Goal: Information Seeking & Learning: Learn about a topic

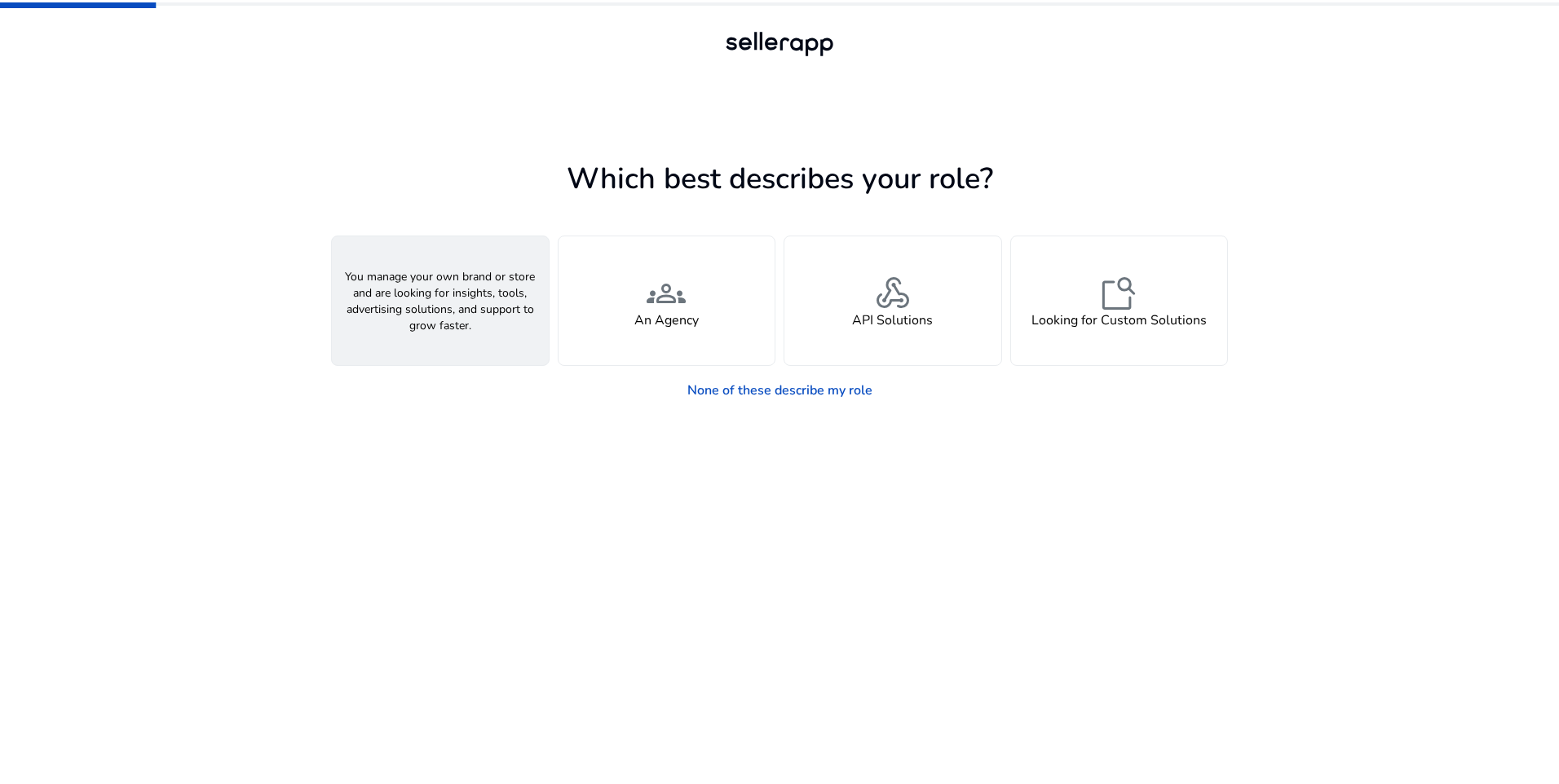
click at [488, 295] on div "person A Seller" at bounding box center [440, 300] width 216 height 128
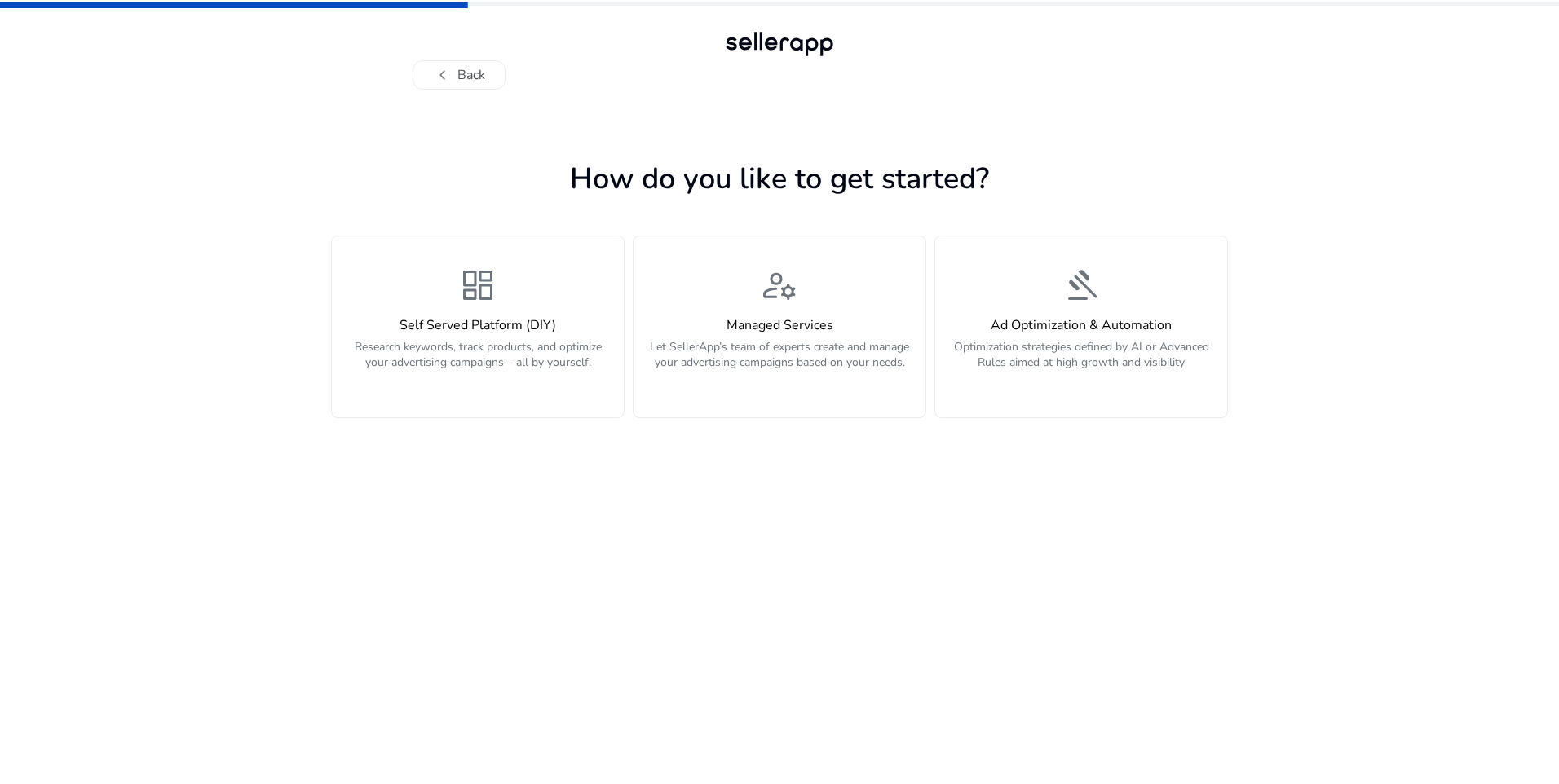
click at [488, 295] on span "dashboard" at bounding box center [478, 285] width 40 height 39
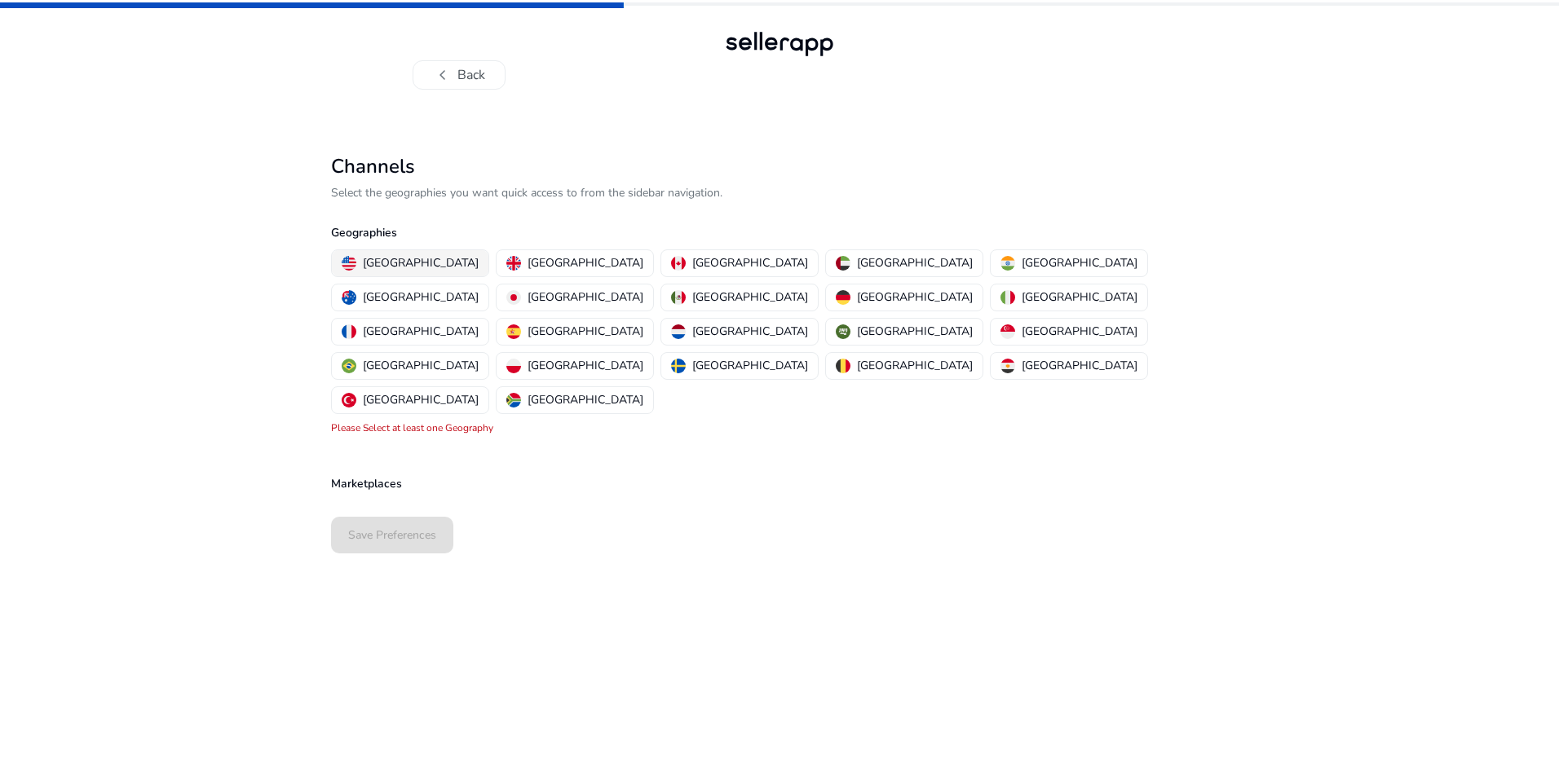
click at [387, 267] on p "[GEOGRAPHIC_DATA]" at bounding box center [421, 262] width 116 height 17
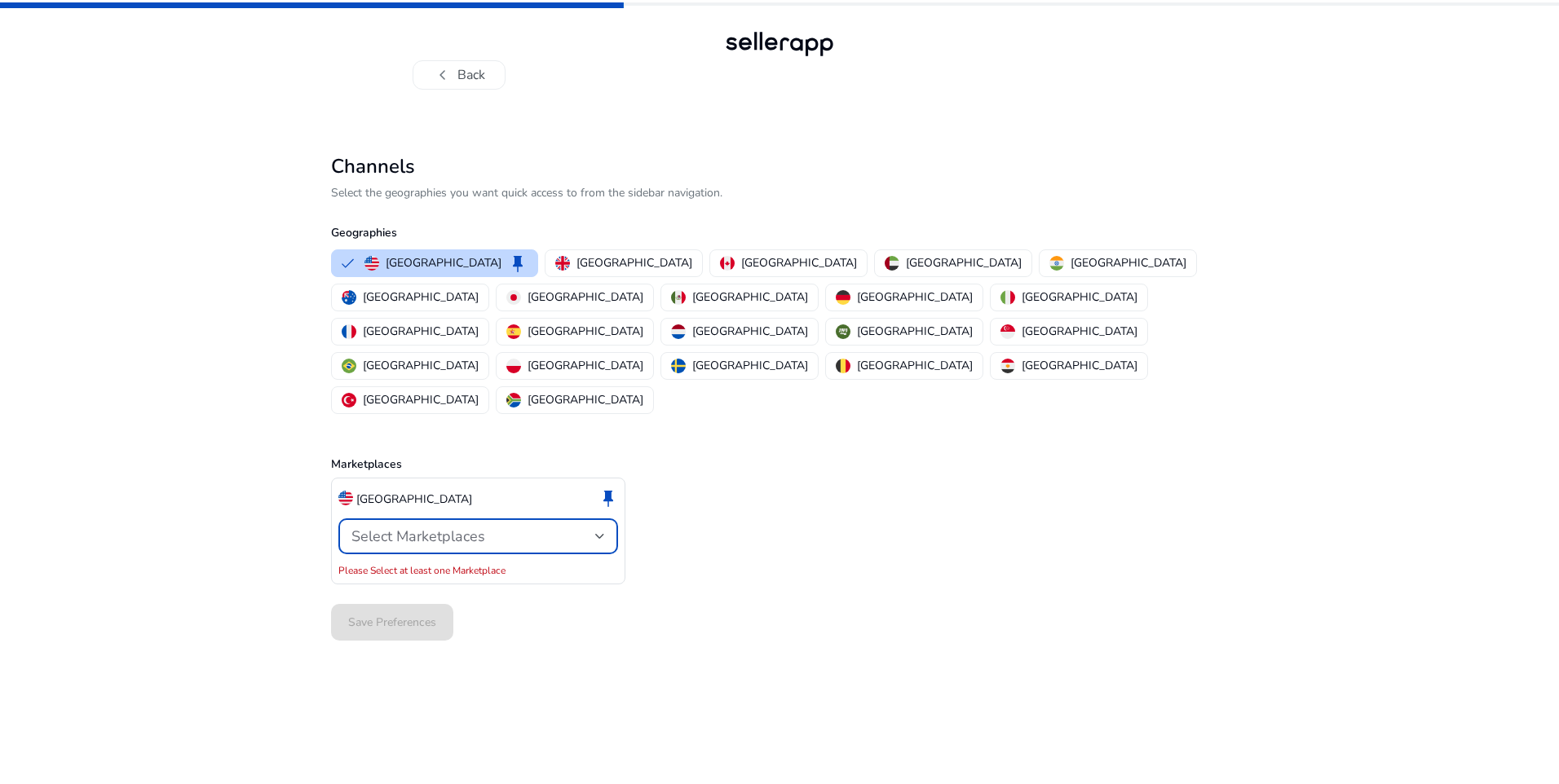
click at [441, 527] on span "Select Marketplaces" at bounding box center [418, 536] width 133 height 20
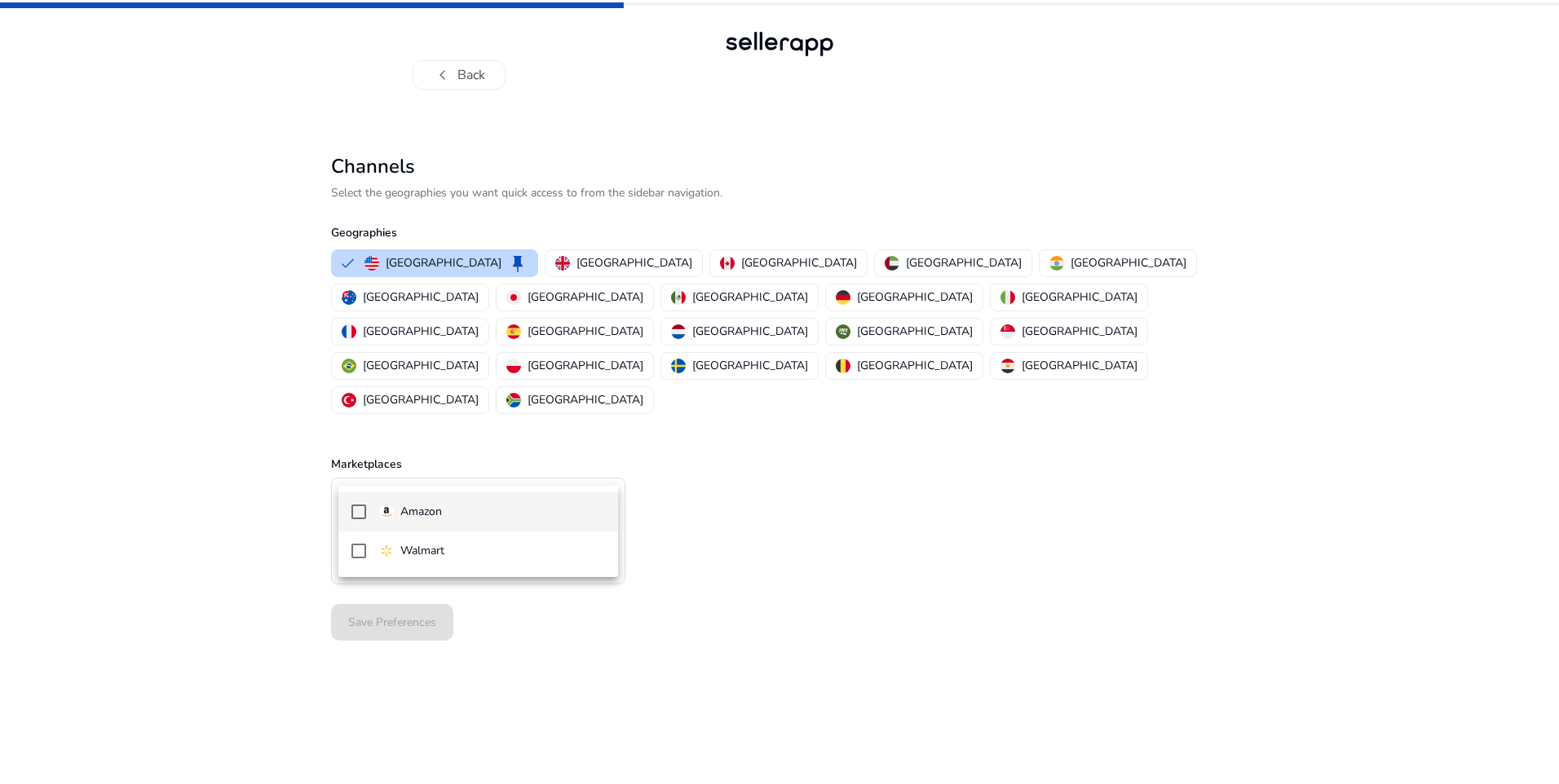
click at [464, 509] on span "Amazon" at bounding box center [492, 512] width 226 height 18
drag, startPoint x: 885, startPoint y: 523, endPoint x: 742, endPoint y: 531, distance: 143.2
click at [886, 525] on div at bounding box center [780, 392] width 1559 height 784
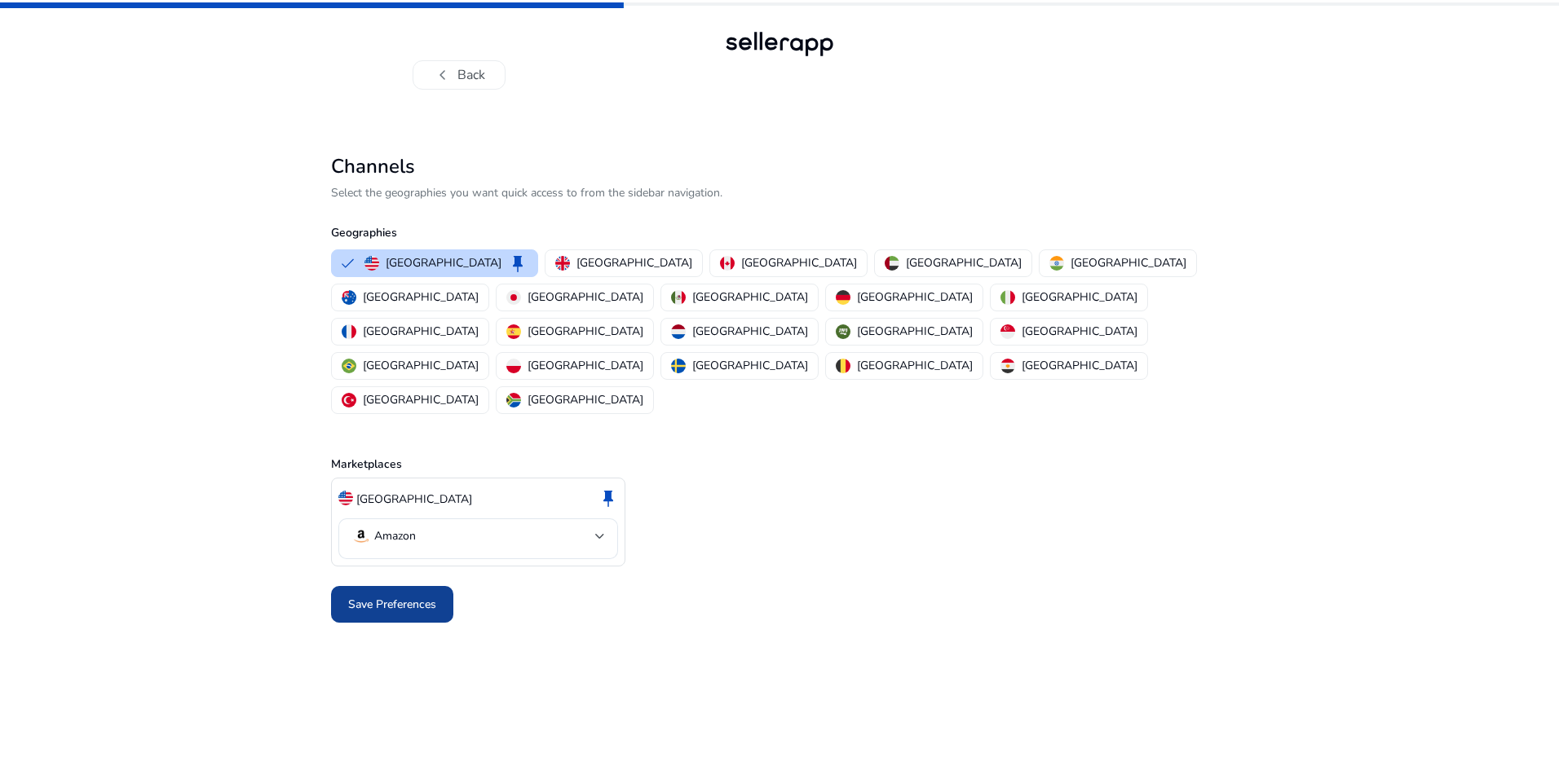
click at [377, 596] on span "Save Preferences" at bounding box center [392, 604] width 88 height 17
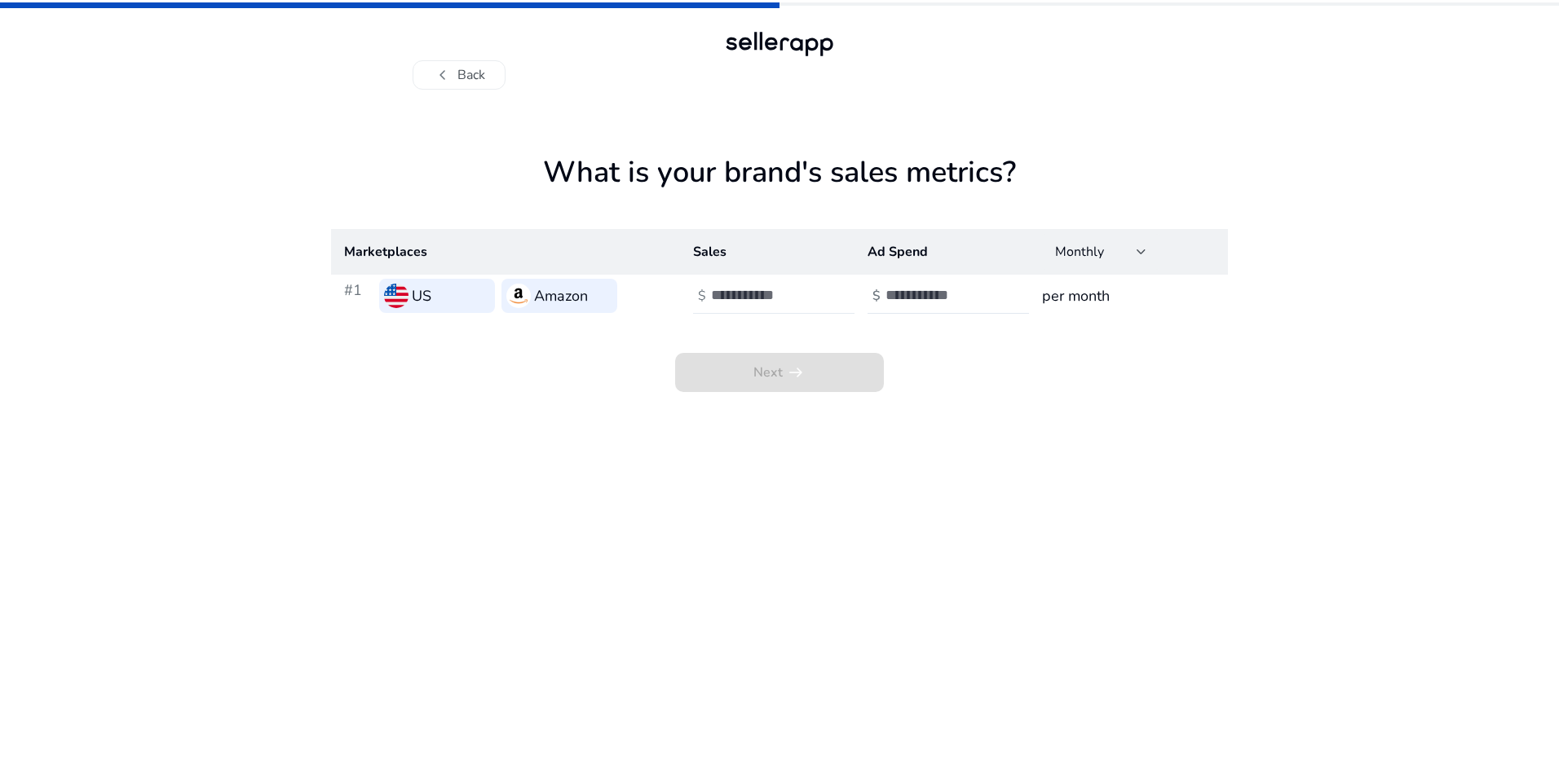
drag, startPoint x: 825, startPoint y: 294, endPoint x: 792, endPoint y: 295, distance: 33.0
click at [821, 295] on div at bounding box center [784, 296] width 147 height 36
click at [792, 295] on input "number" at bounding box center [766, 295] width 110 height 18
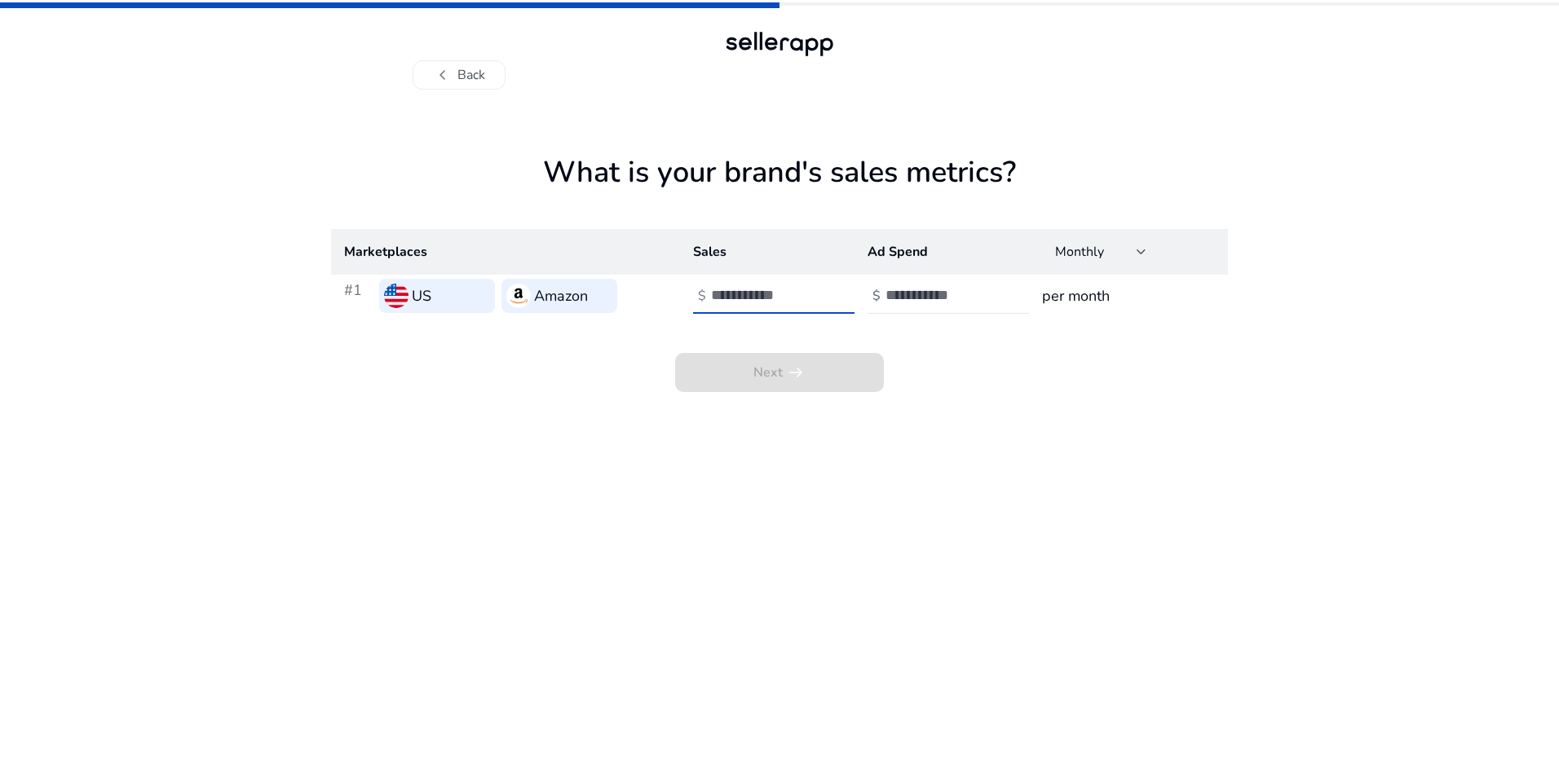
click at [940, 351] on div "Next arrow_right_alt" at bounding box center [780, 354] width 897 height 75
click at [752, 301] on input "number" at bounding box center [766, 295] width 110 height 18
type input "*"
click at [891, 299] on input "number" at bounding box center [941, 295] width 110 height 18
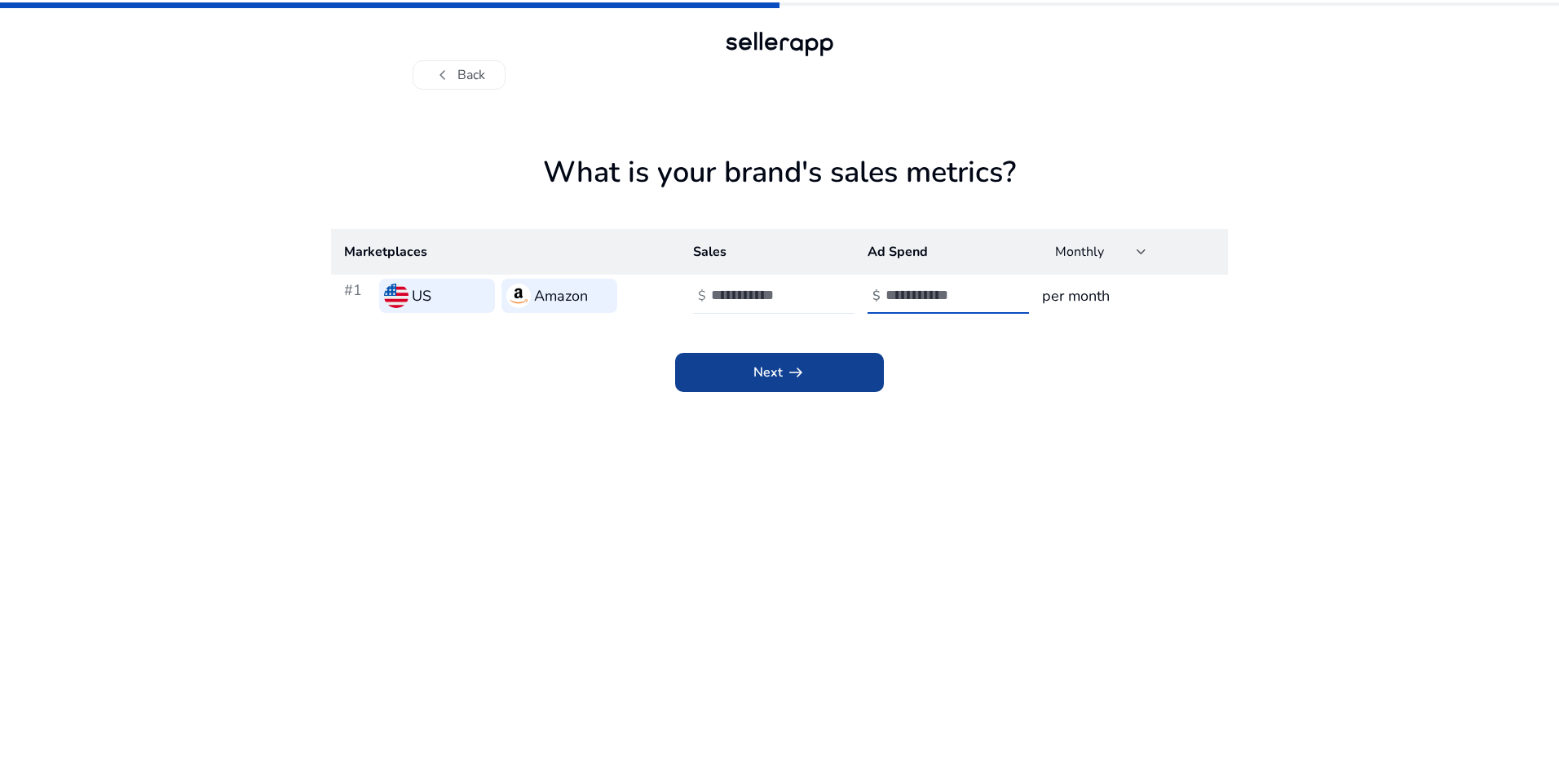
type input "*"
click at [830, 369] on span at bounding box center [780, 373] width 209 height 39
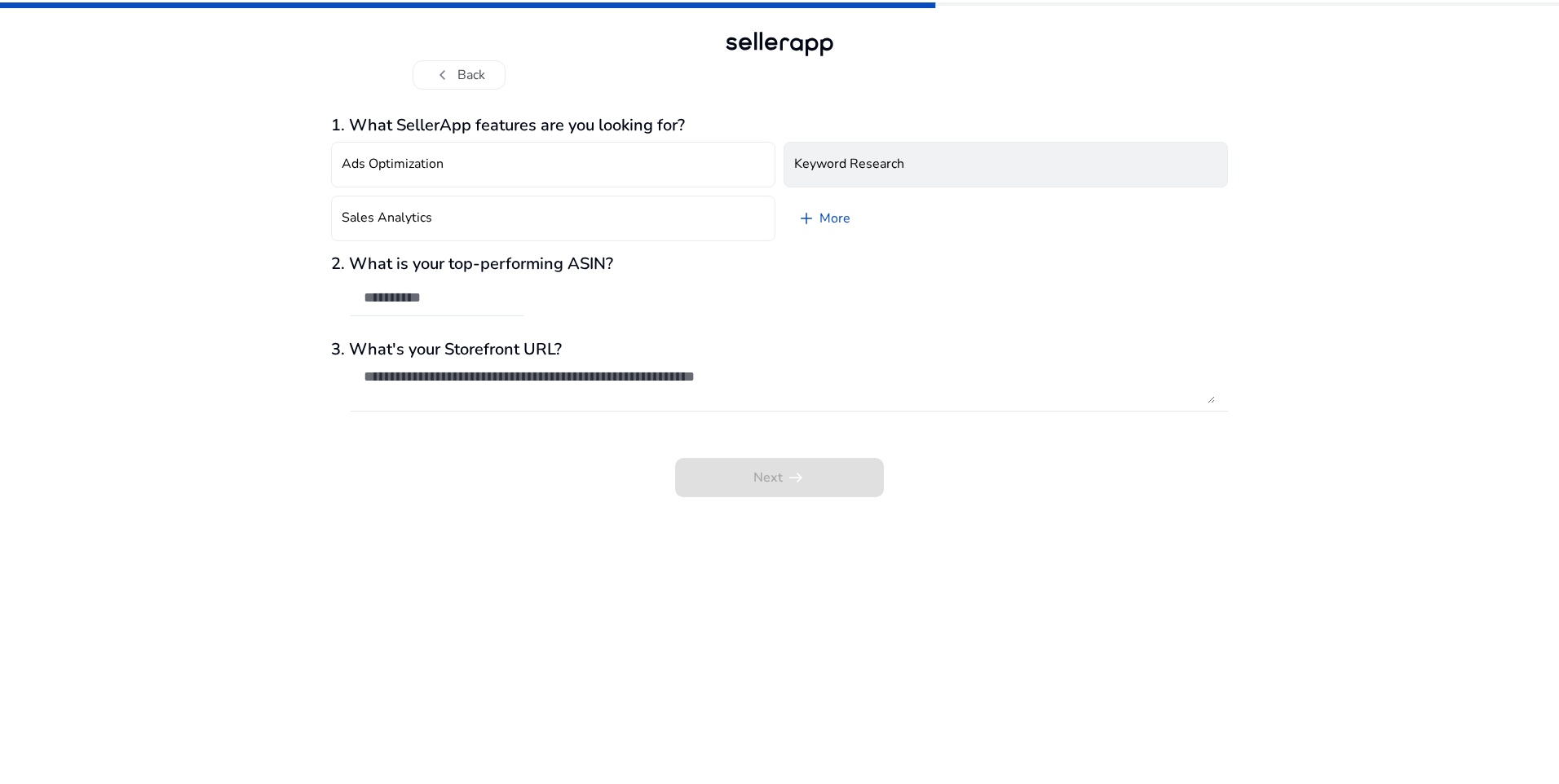
click at [867, 170] on h4 "Keyword Research" at bounding box center [849, 164] width 110 height 16
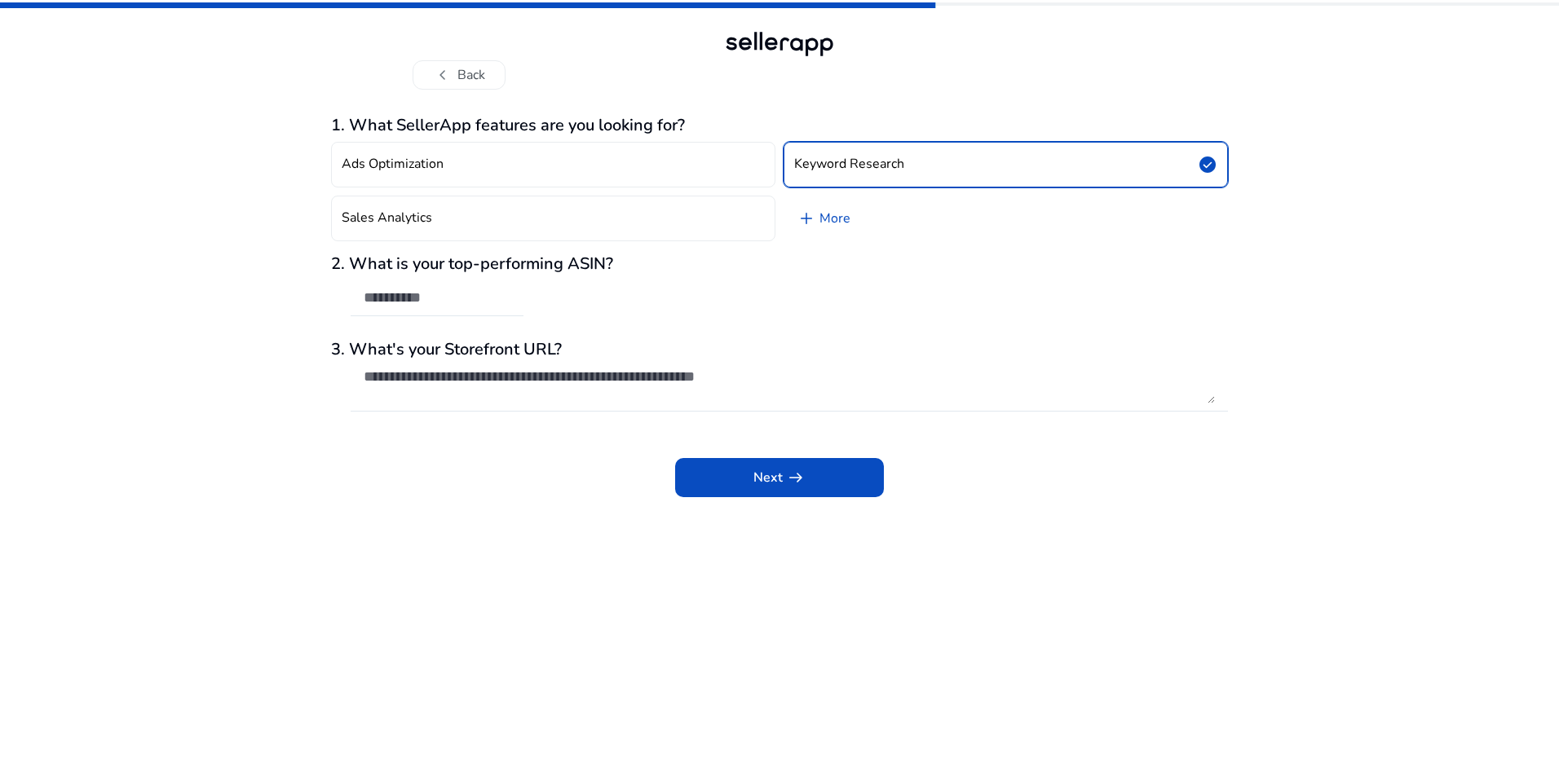
click at [672, 193] on div "Ads Optimization Keyword Research check_circle Sales Analytics add More" at bounding box center [780, 191] width 897 height 113
click at [674, 171] on button "Ads Optimization" at bounding box center [553, 164] width 444 height 45
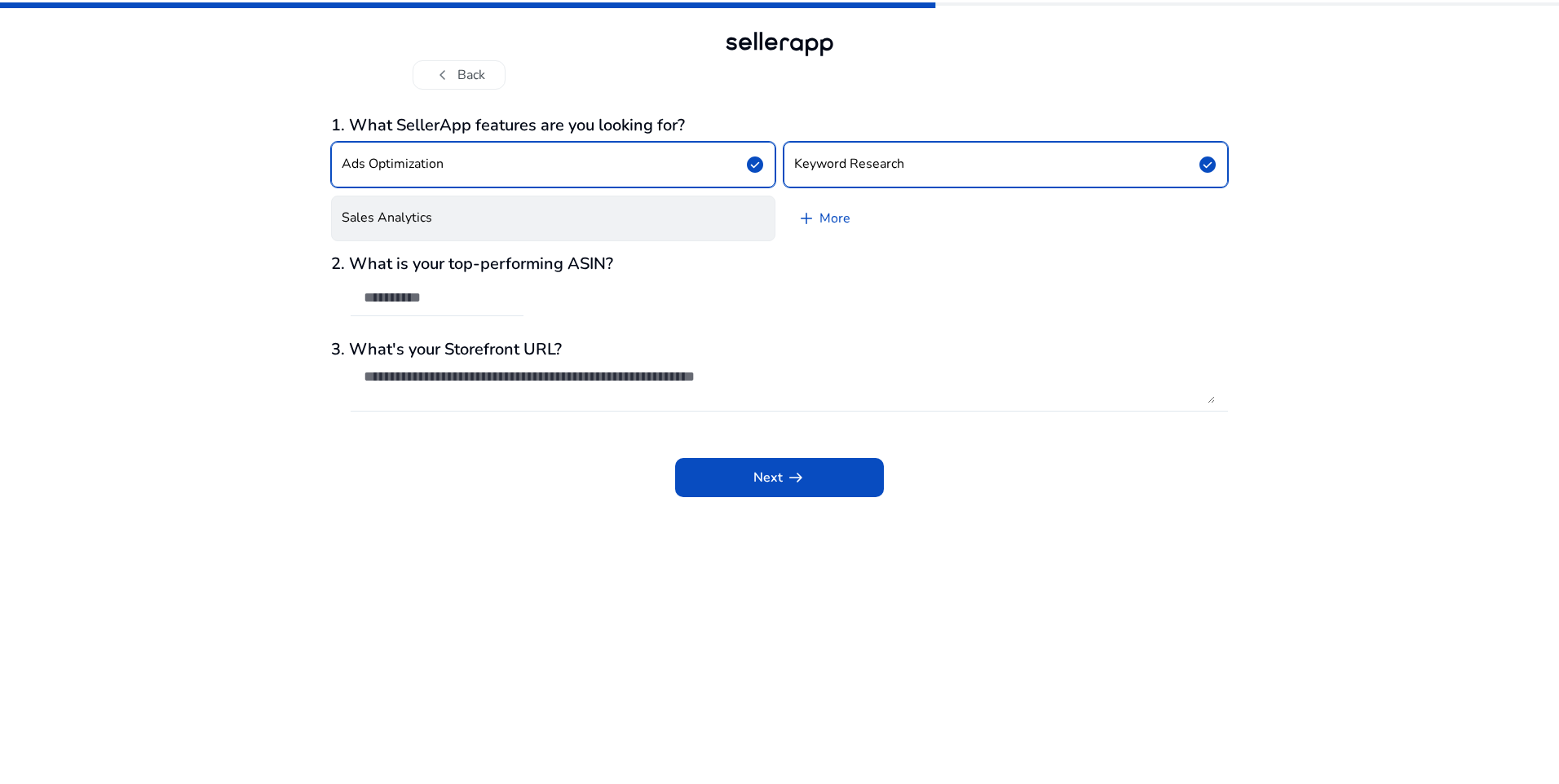
click at [677, 206] on button "Sales Analytics" at bounding box center [553, 218] width 444 height 45
click at [419, 300] on input "text" at bounding box center [437, 298] width 147 height 18
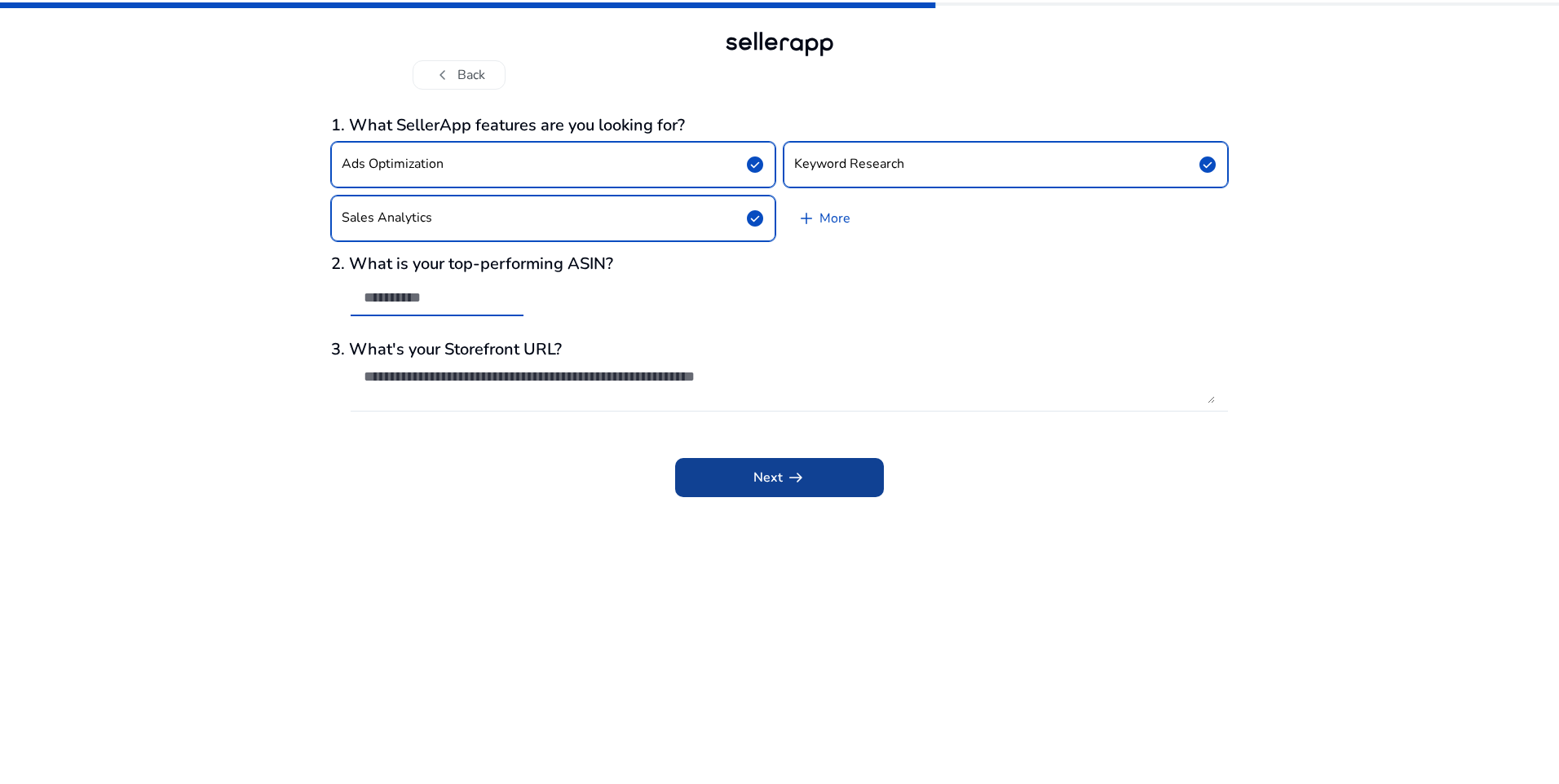
click at [819, 491] on span at bounding box center [780, 478] width 209 height 39
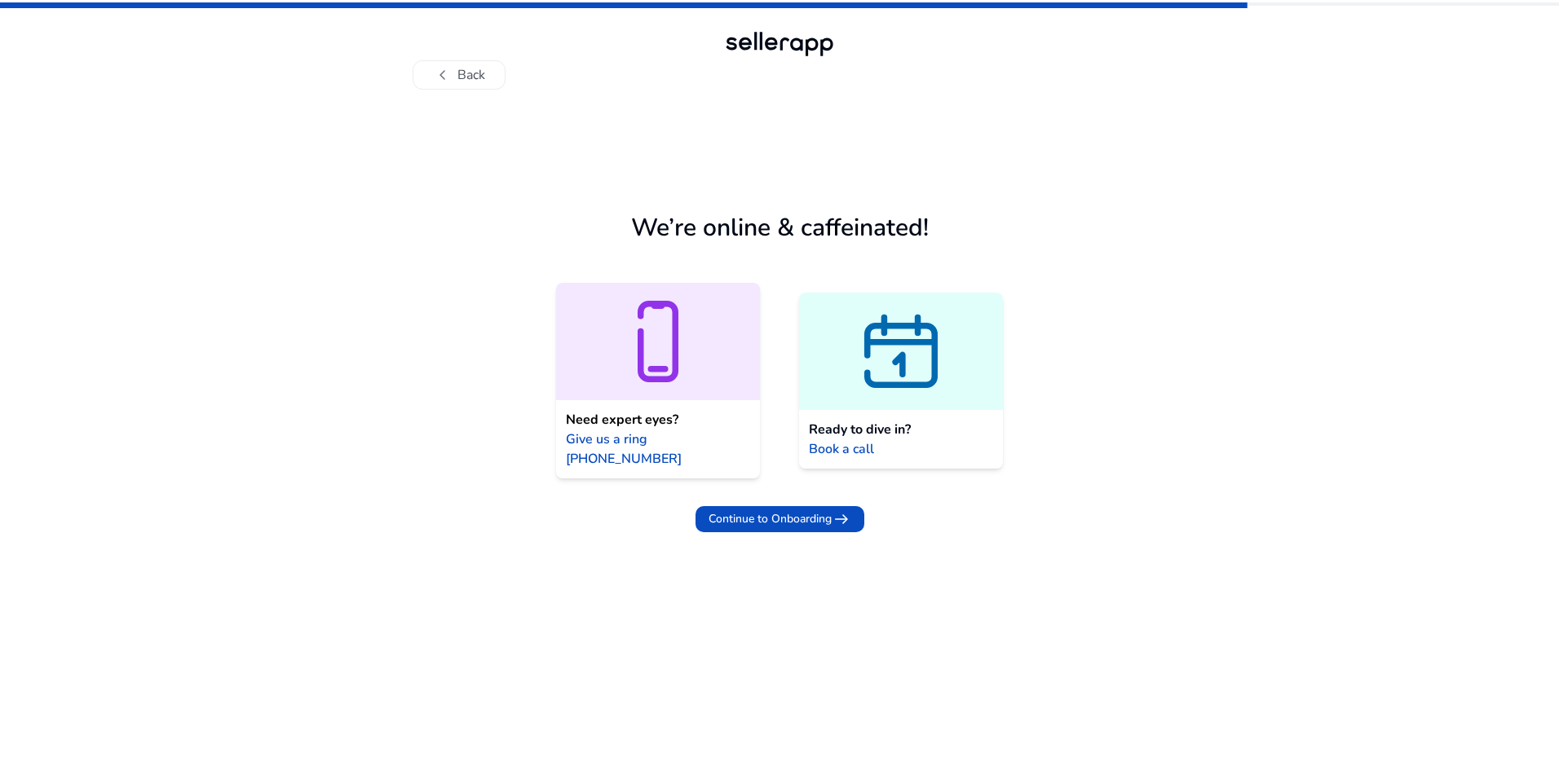
click at [650, 406] on div "Need expert eyes? Give us a ring [PHONE_NUMBER]" at bounding box center [659, 438] width 204 height 78
click at [932, 387] on icon at bounding box center [901, 350] width 204 height 98
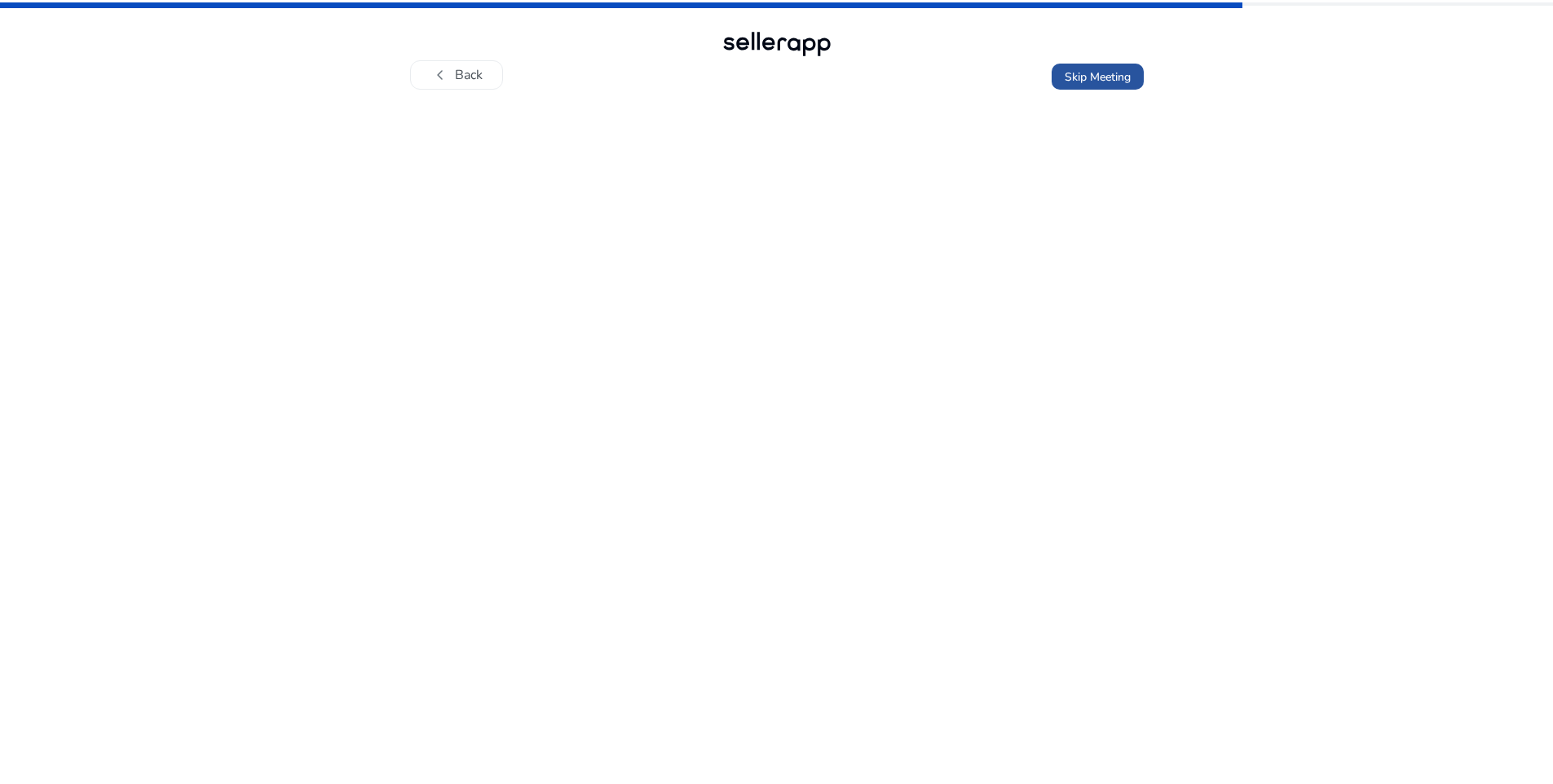
click at [1084, 83] on span "Skip Meeting" at bounding box center [1098, 77] width 66 height 17
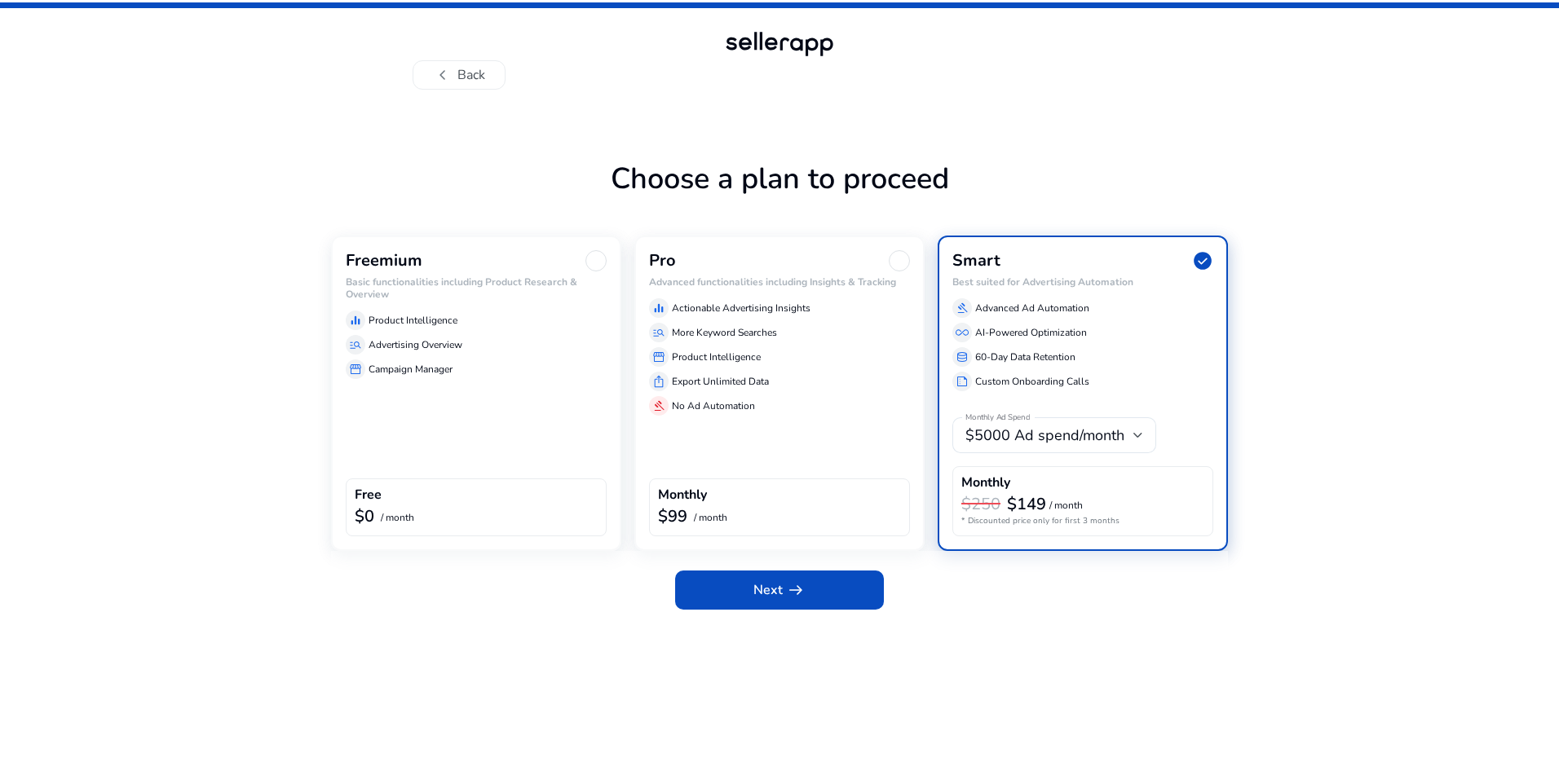
click at [439, 408] on div "Freemium Basic functionalities including Product Research & Overview equalizer …" at bounding box center [476, 392] width 291 height 315
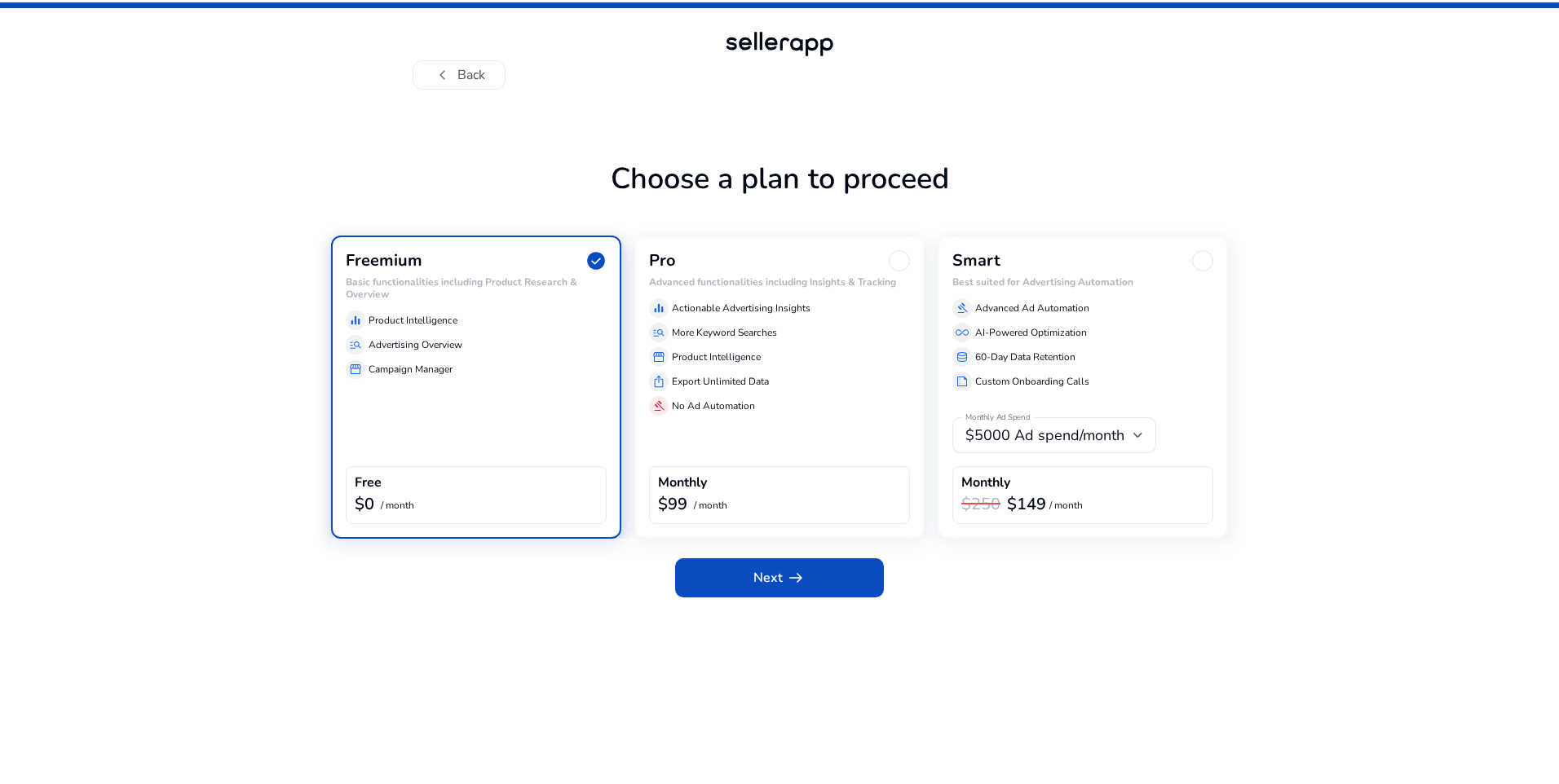
click at [823, 545] on div "Next arrow_right_alt" at bounding box center [780, 574] width 897 height 72
drag, startPoint x: 822, startPoint y: 571, endPoint x: 821, endPoint y: 562, distance: 9.1
click at [822, 570] on span at bounding box center [780, 578] width 209 height 39
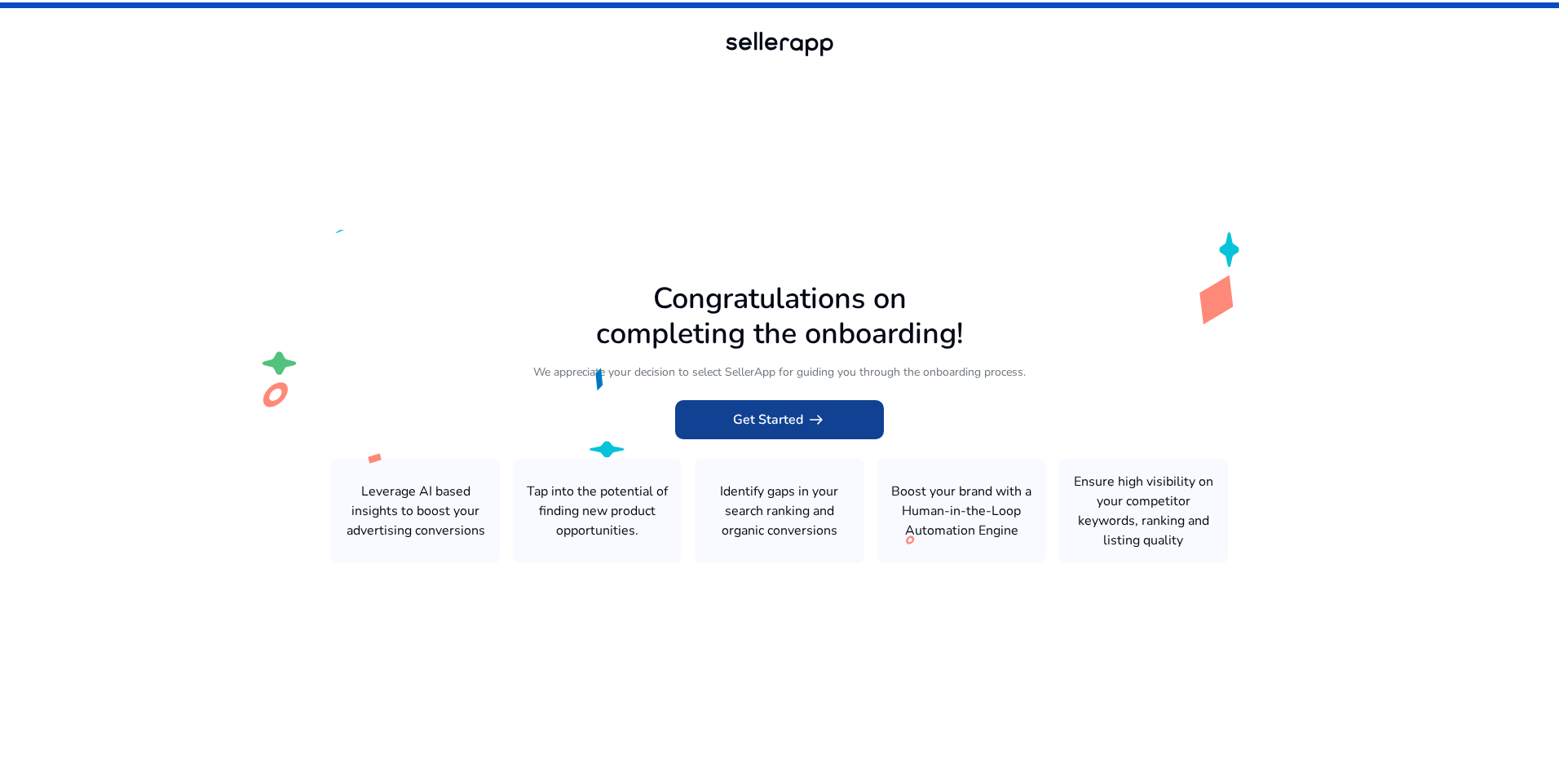
click at [854, 417] on span at bounding box center [780, 420] width 209 height 39
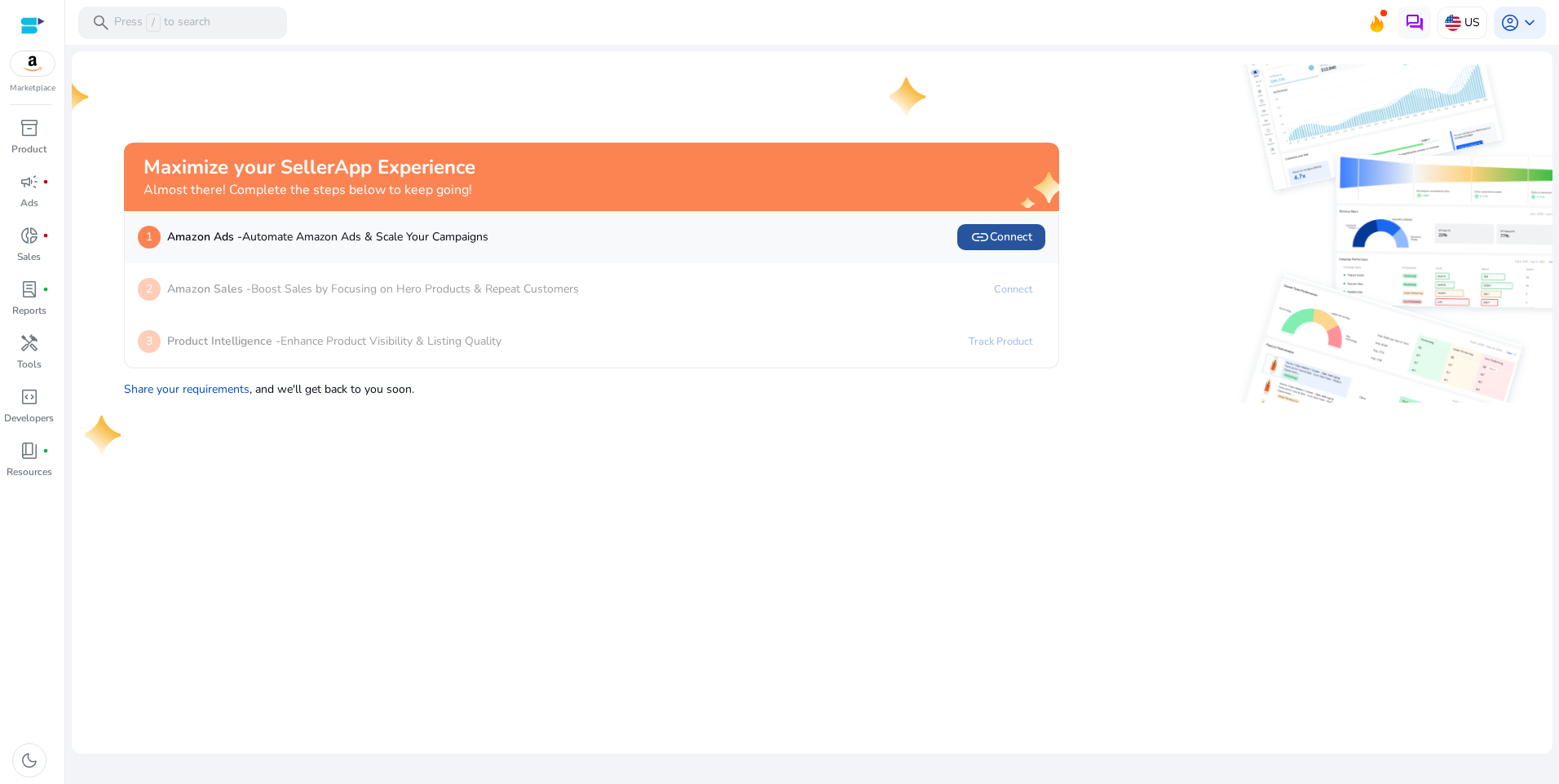
click at [1002, 234] on span "link Connect" at bounding box center [1001, 237] width 62 height 20
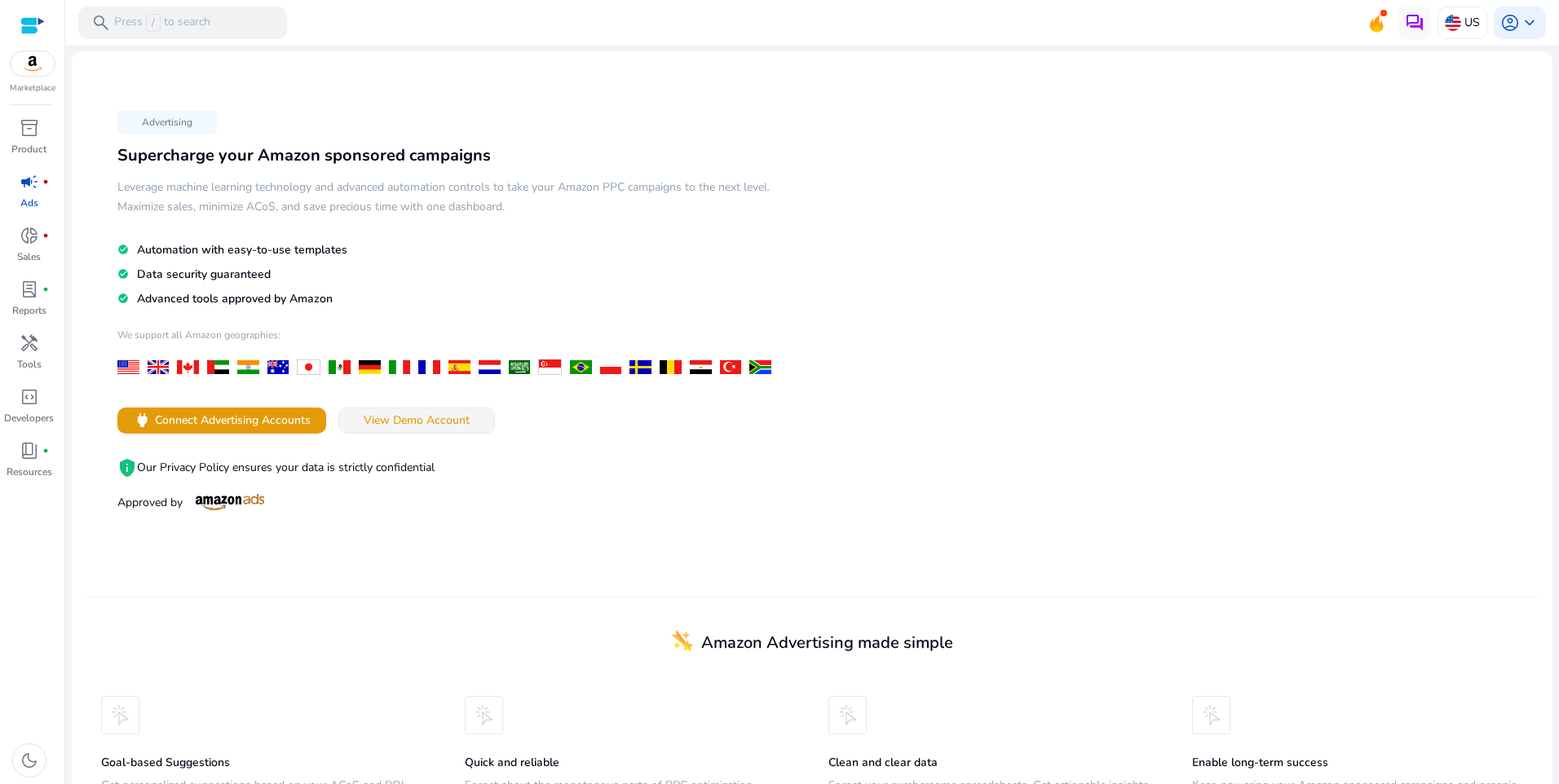
click at [426, 415] on span "View Demo Account" at bounding box center [417, 420] width 106 height 17
click at [25, 127] on span "inventory_2" at bounding box center [30, 128] width 20 height 20
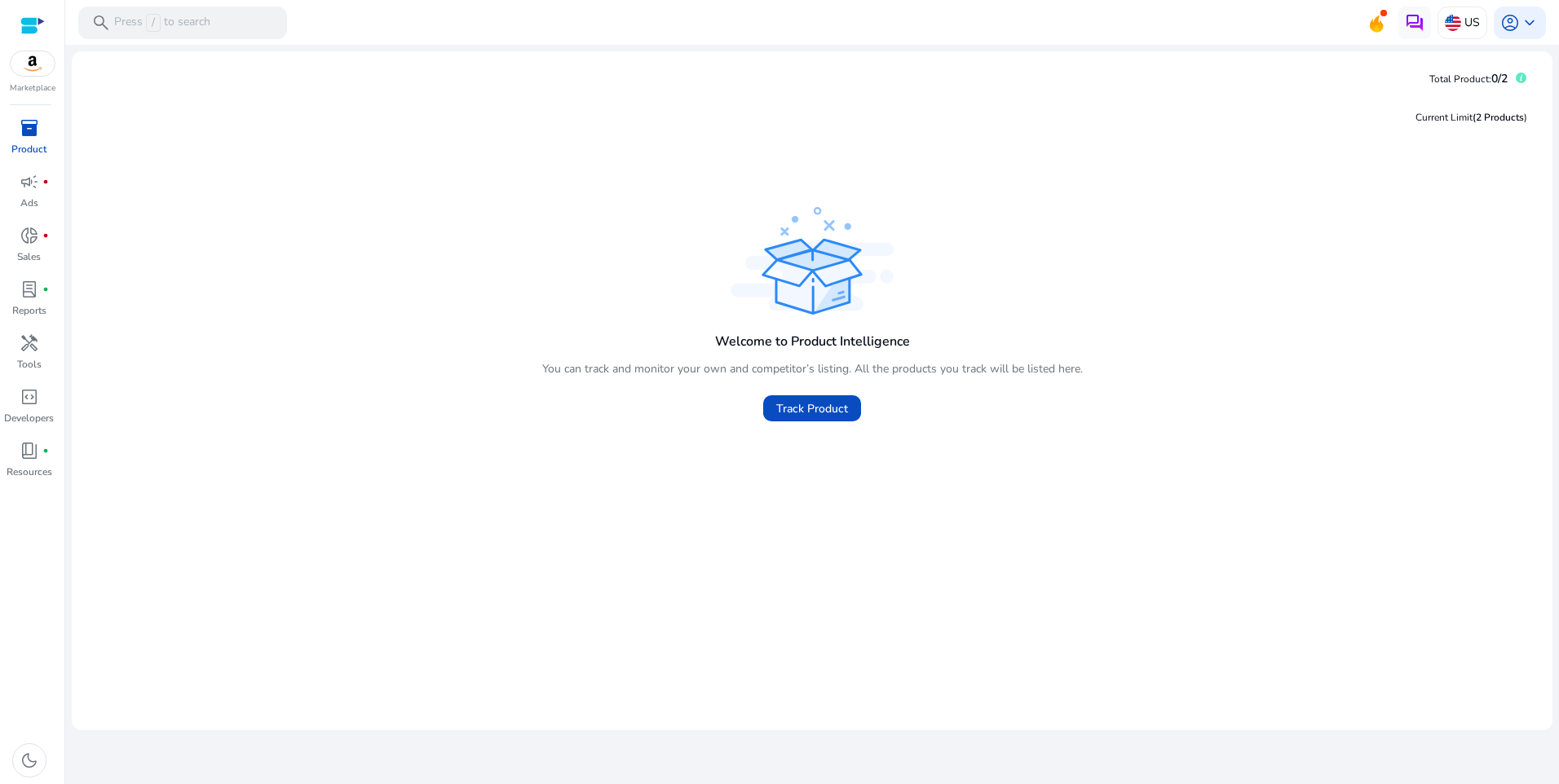
click at [696, 268] on div "Welcome to Product Intelligence You can track and monitor your own and competit…" at bounding box center [812, 317] width 1454 height 227
click at [16, 59] on img at bounding box center [32, 63] width 44 height 25
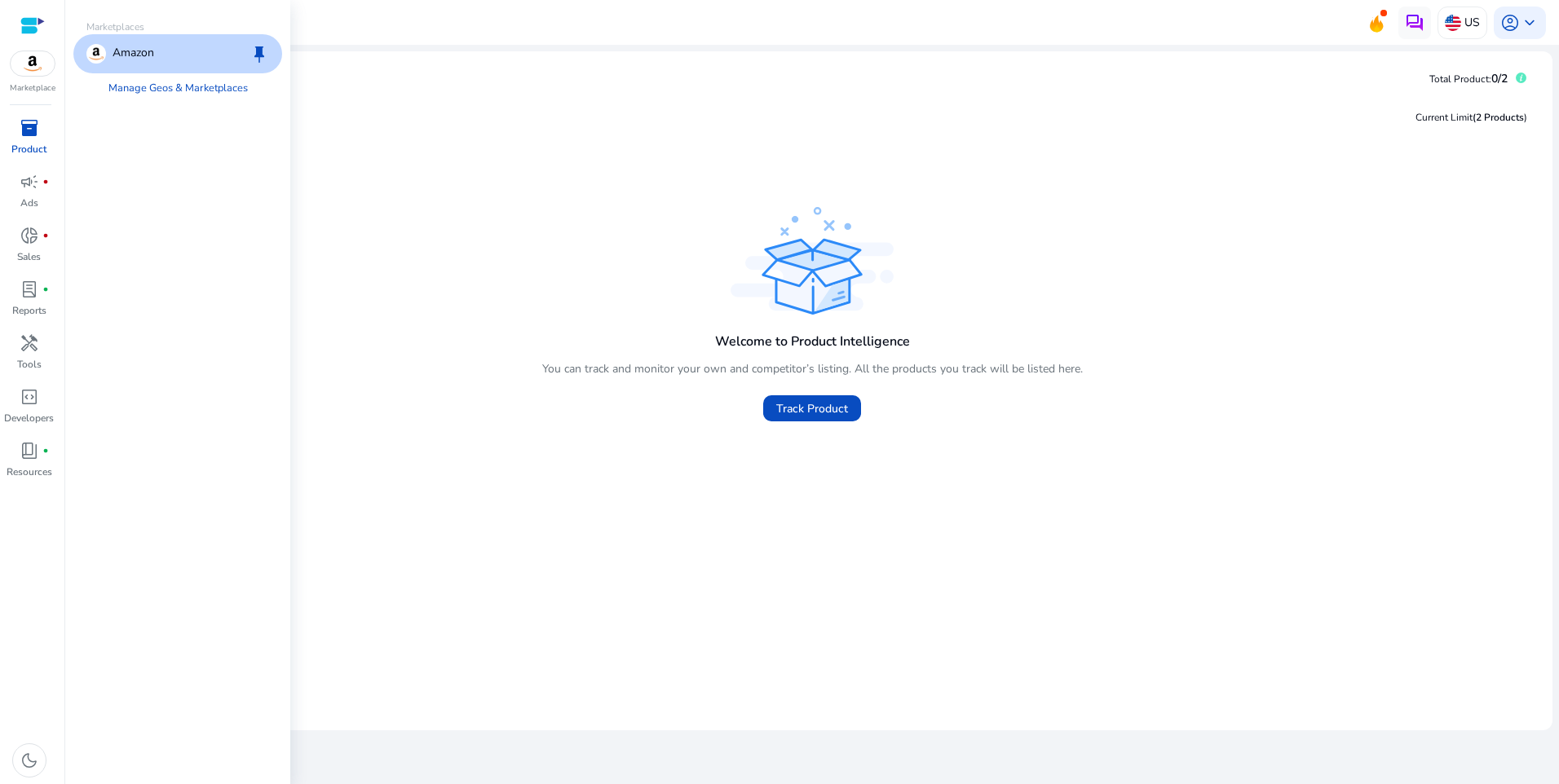
click at [35, 60] on img at bounding box center [32, 63] width 44 height 25
click at [182, 38] on div "Amazon keep" at bounding box center [178, 54] width 209 height 39
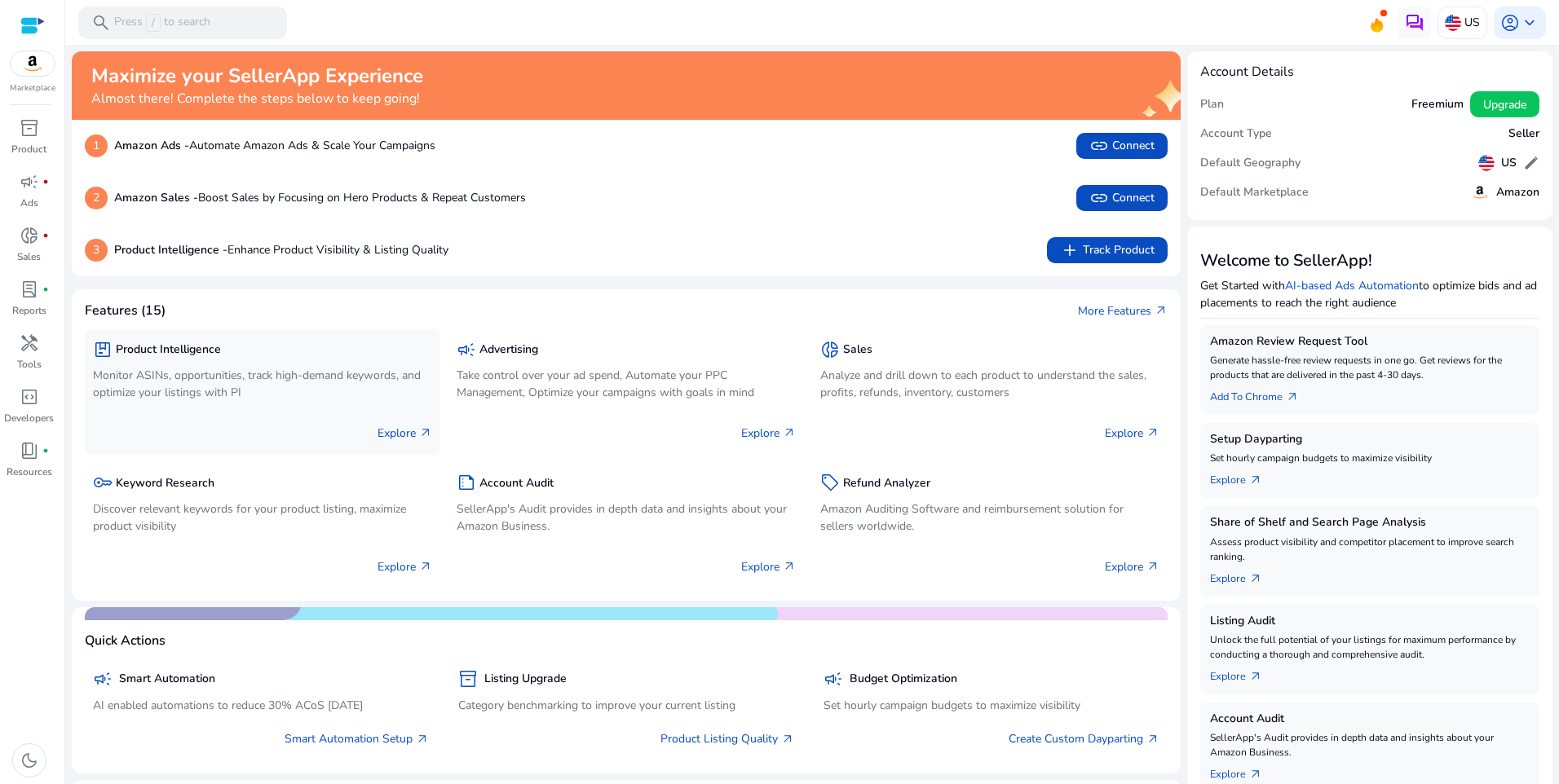
click at [410, 433] on p "Explore arrow_outward" at bounding box center [405, 433] width 54 height 17
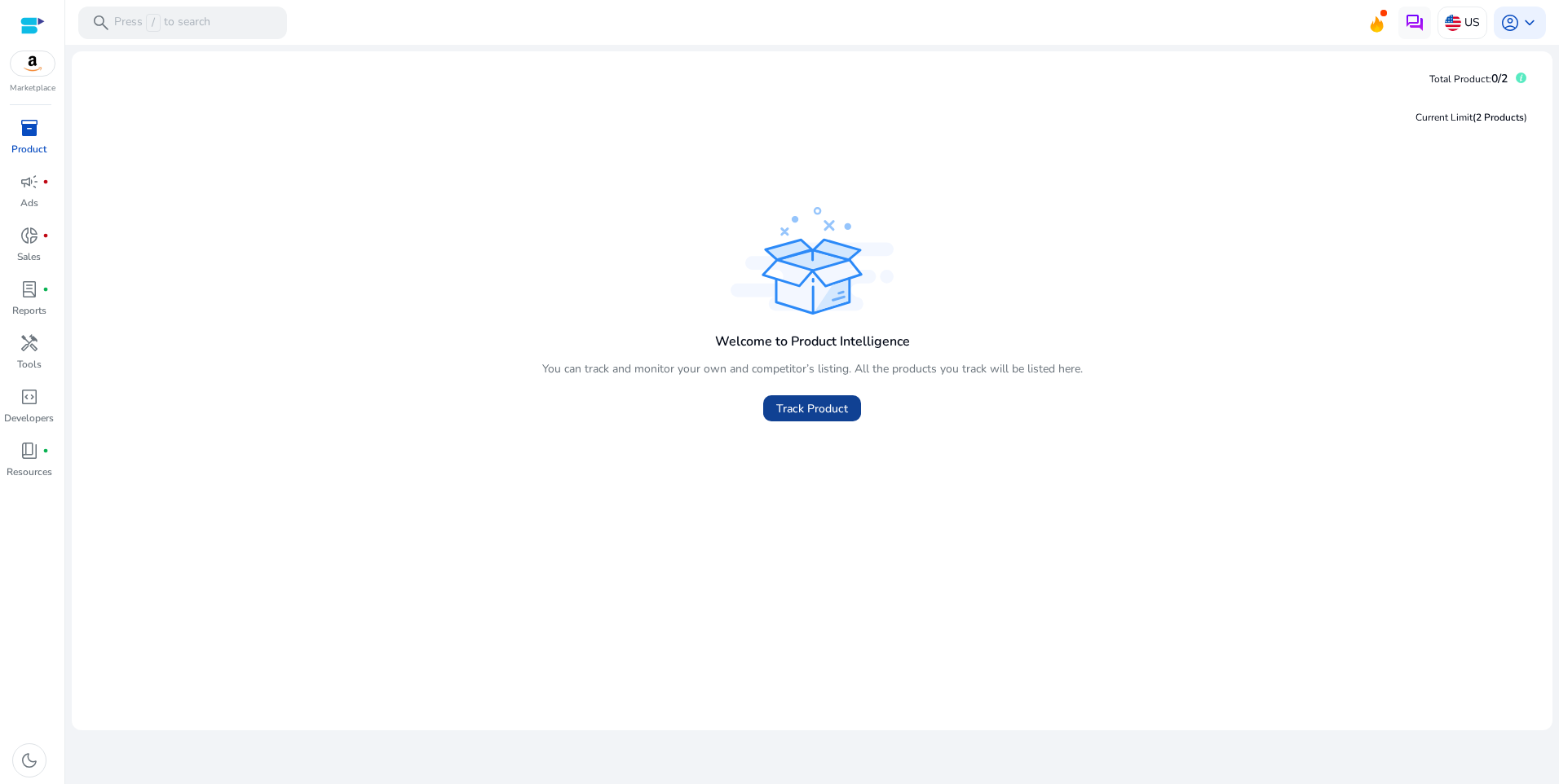
click at [783, 401] on span "Track Product" at bounding box center [812, 408] width 72 height 17
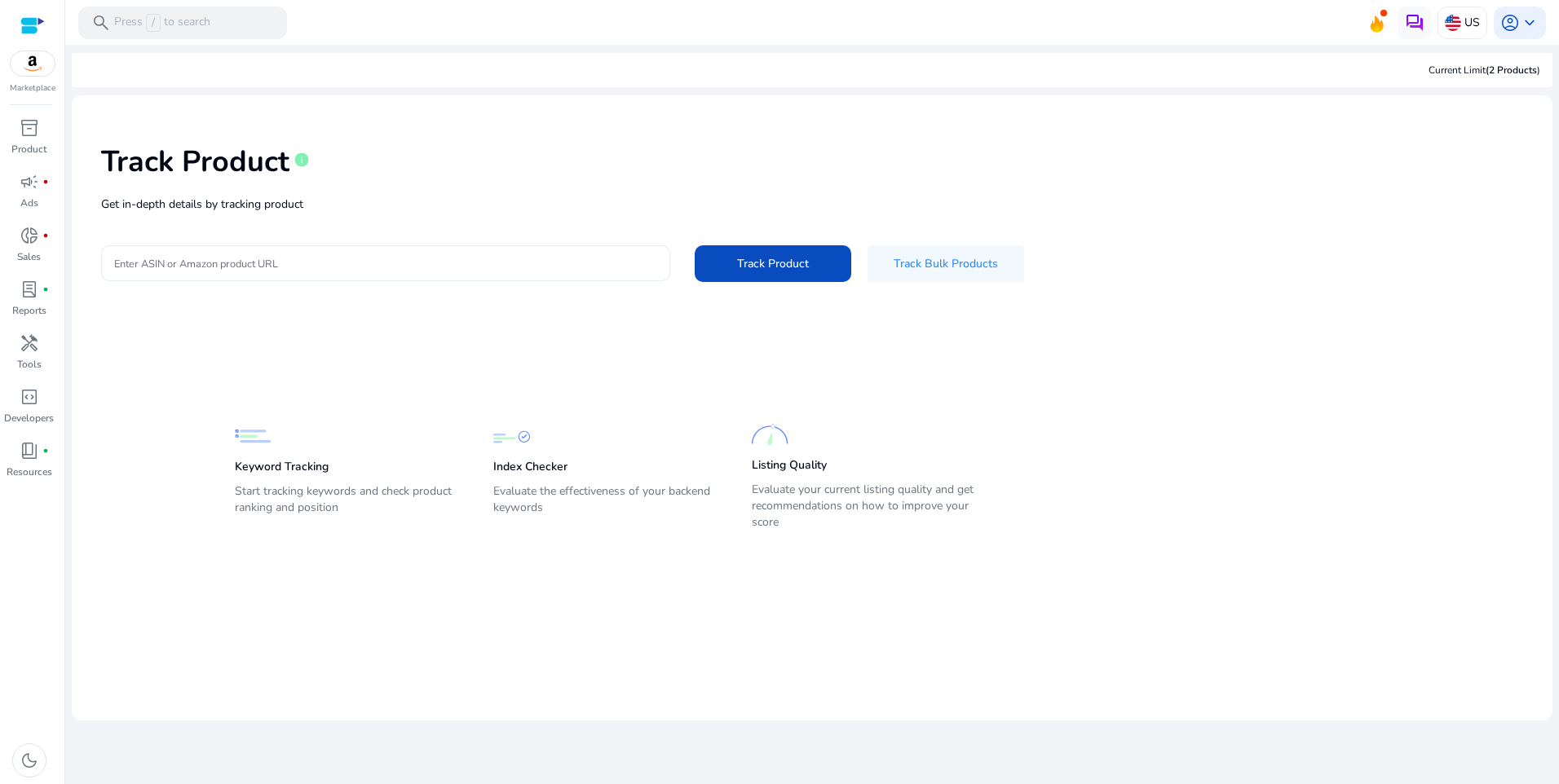
click at [499, 276] on div at bounding box center [386, 263] width 543 height 36
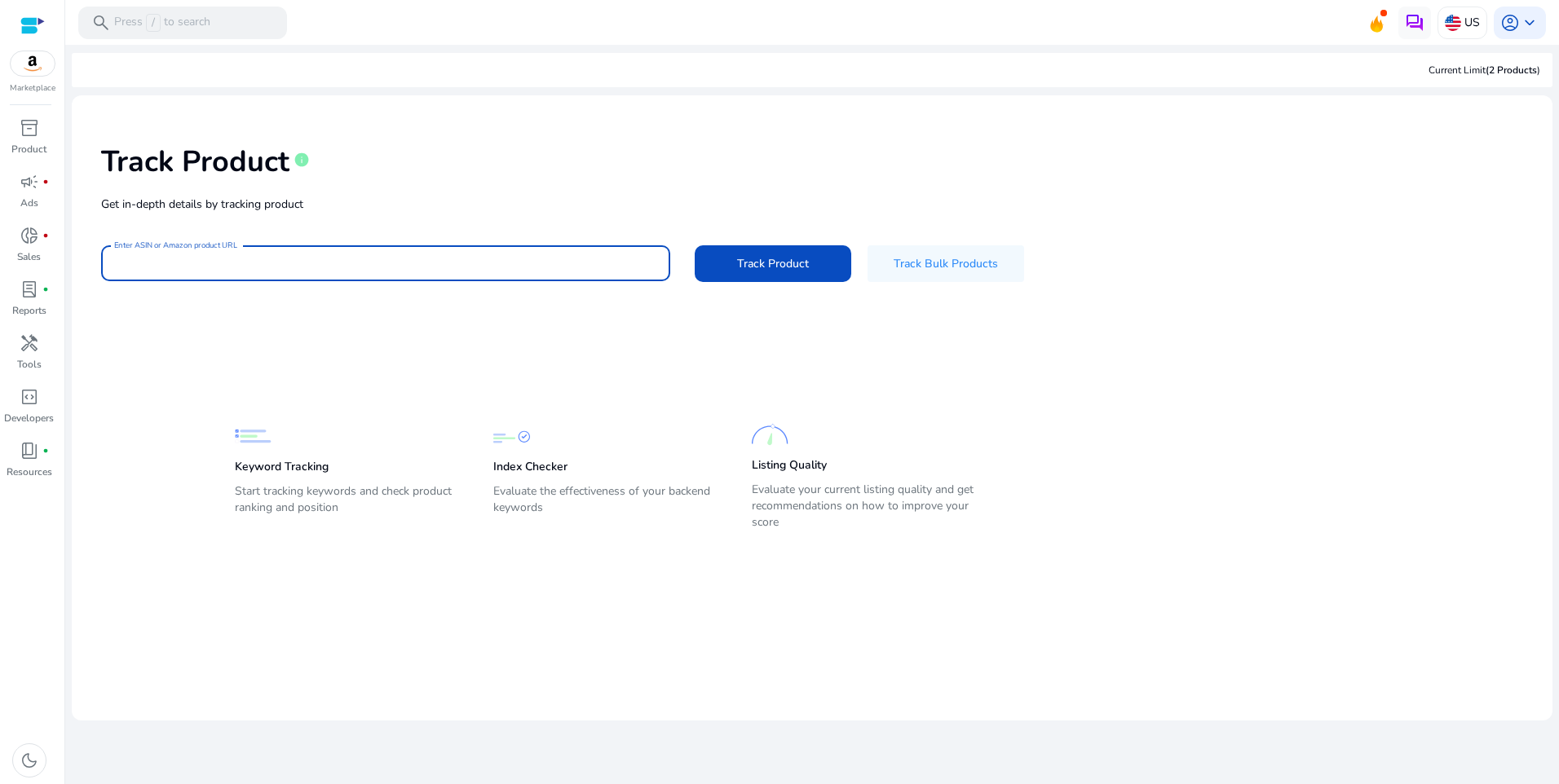
click at [437, 261] on input "Enter ASIN or Amazon product URL" at bounding box center [386, 263] width 543 height 18
paste input "**********"
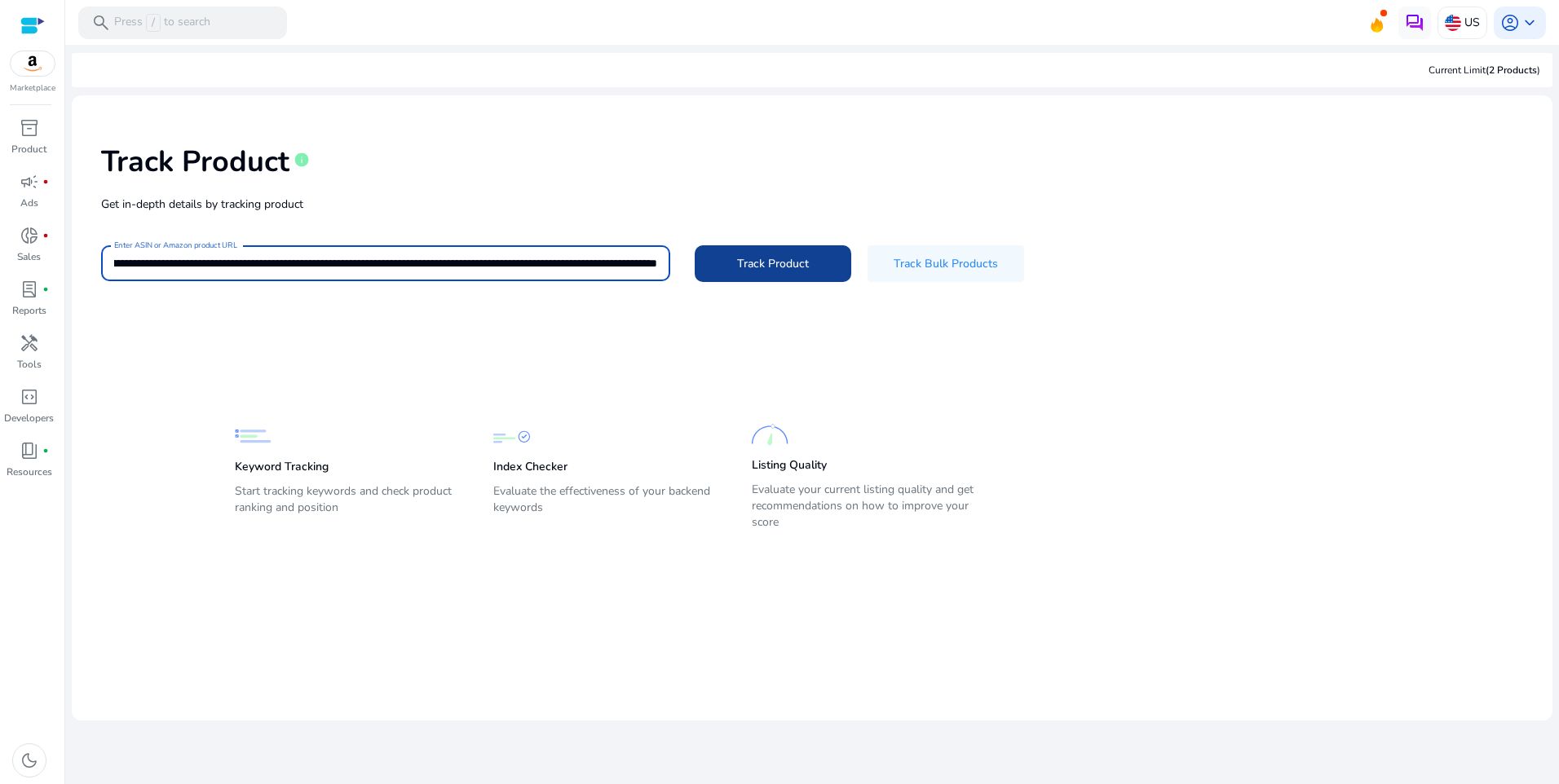
type input "**********"
click at [818, 258] on span at bounding box center [773, 263] width 156 height 39
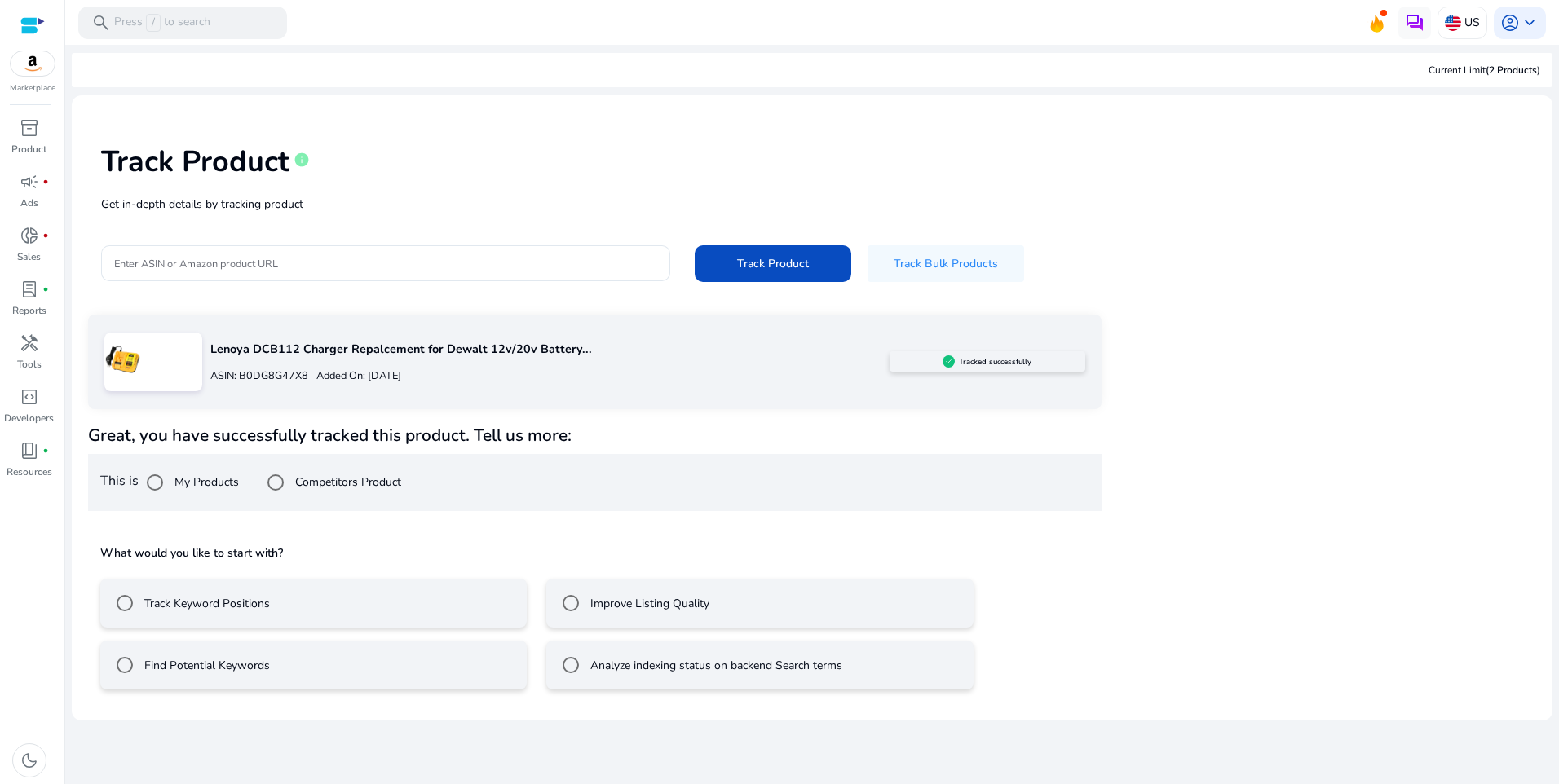
click at [444, 662] on mat-radio-button "Find Potential Keywords" at bounding box center [314, 665] width 426 height 49
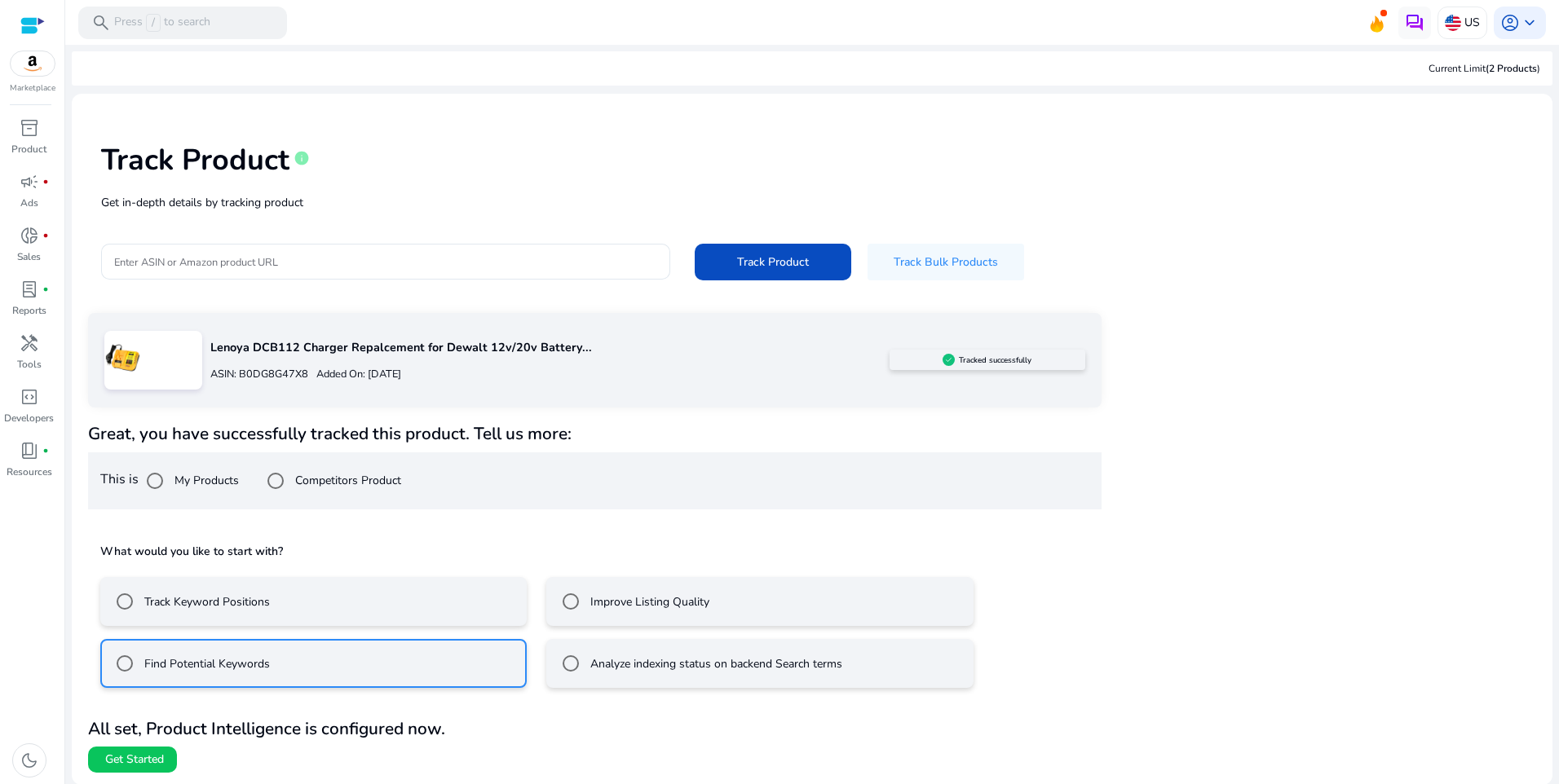
scroll to position [2, 0]
click at [137, 763] on span "Get Started" at bounding box center [134, 758] width 58 height 16
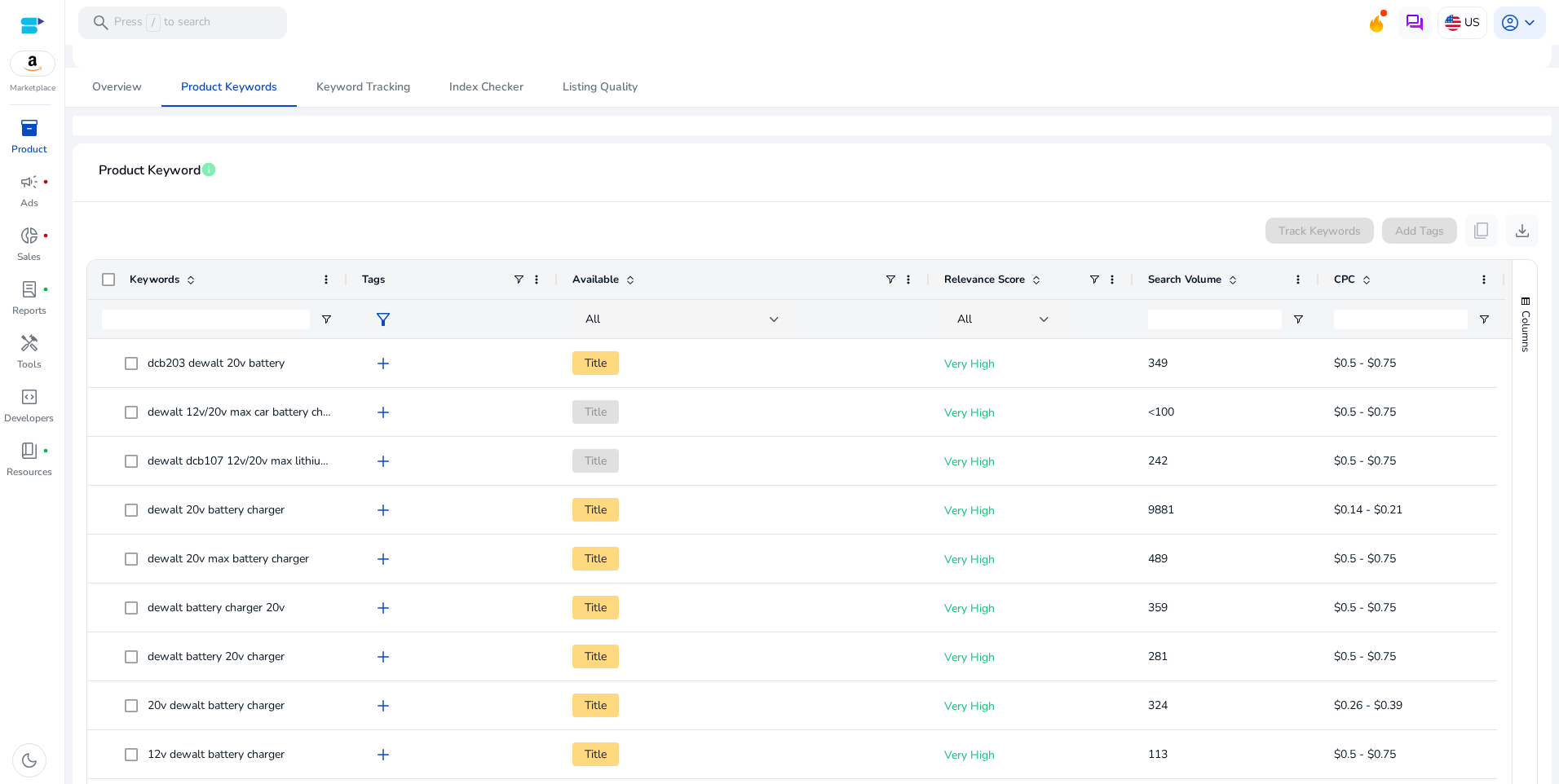
scroll to position [163, 0]
click at [117, 276] on div "Keywords" at bounding box center [217, 279] width 260 height 39
click at [146, 278] on span "Keywords" at bounding box center [154, 279] width 49 height 15
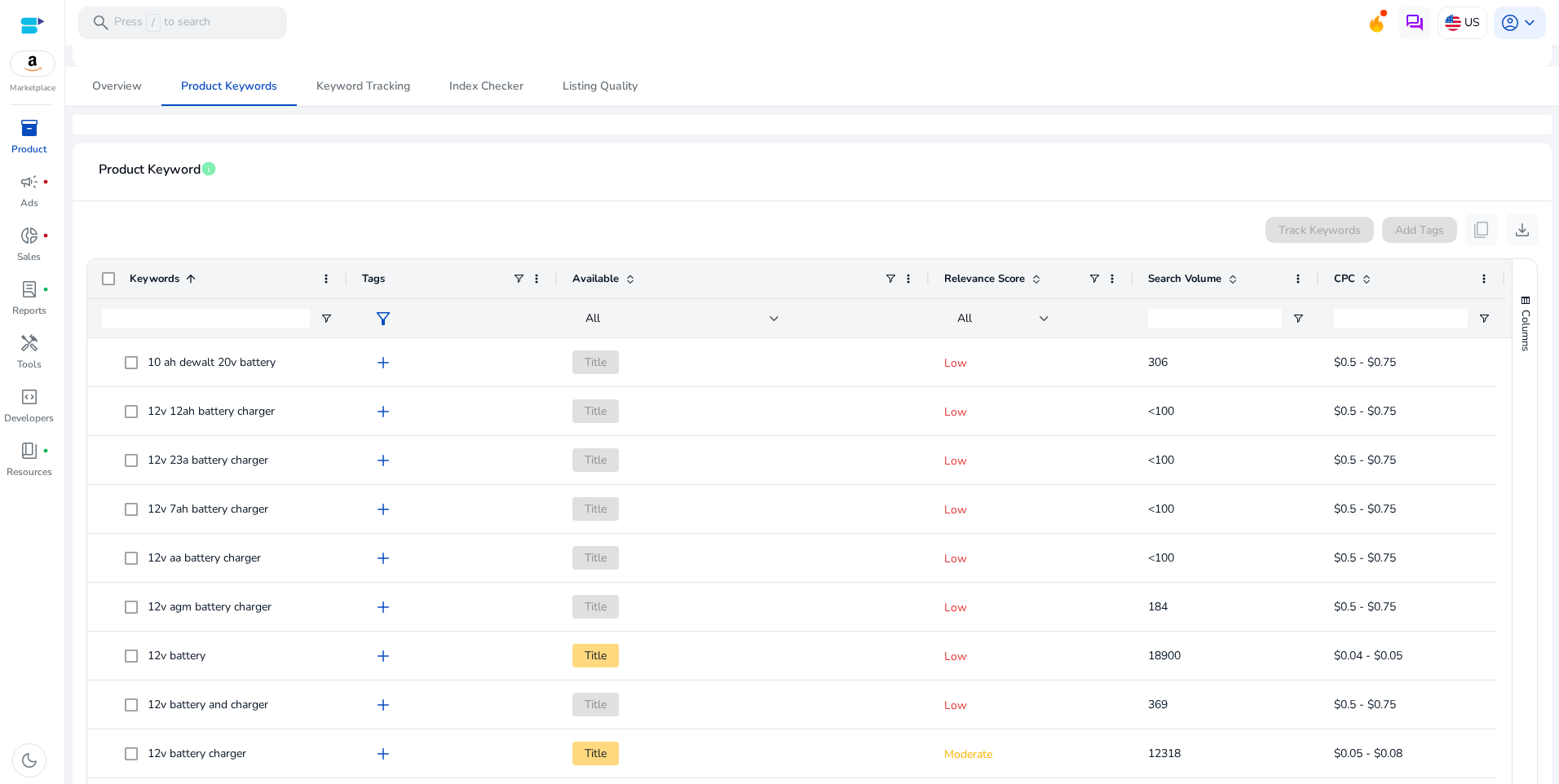
click at [146, 278] on span "Keywords" at bounding box center [154, 279] width 49 height 15
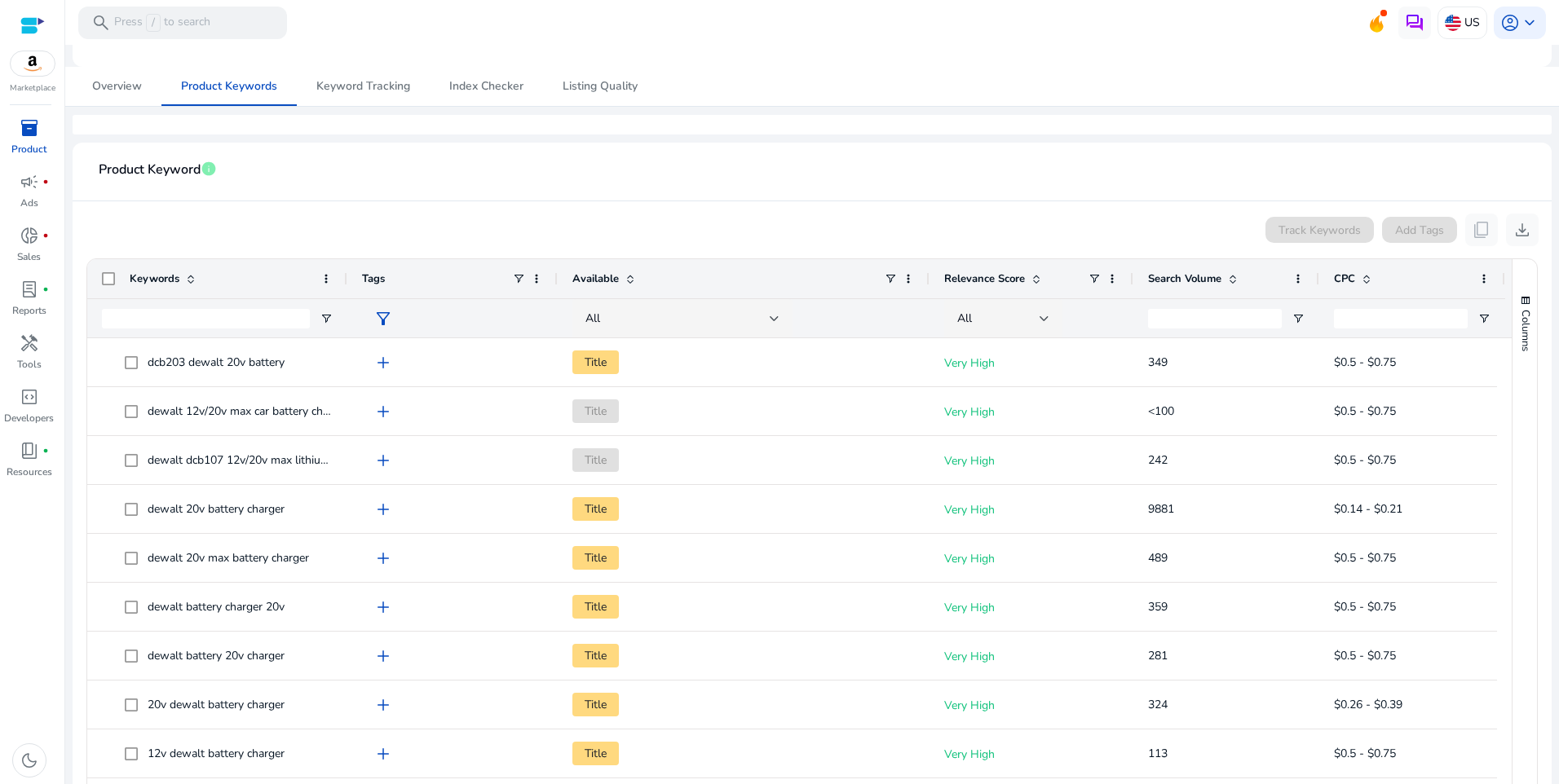
click at [146, 278] on span "Keywords" at bounding box center [154, 279] width 49 height 15
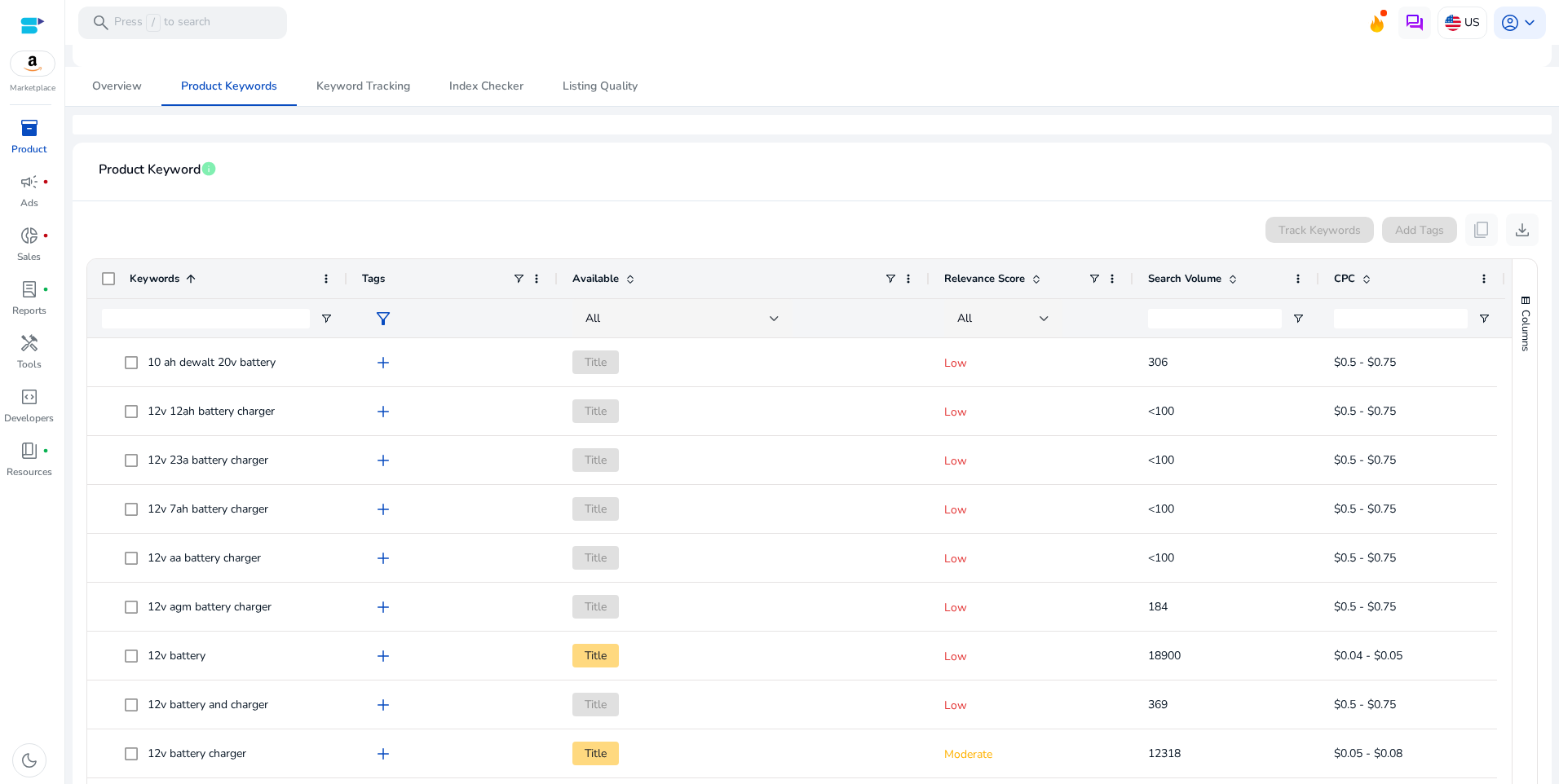
click at [457, 284] on div "Tags" at bounding box center [437, 279] width 150 height 31
click at [323, 280] on span at bounding box center [326, 279] width 13 height 13
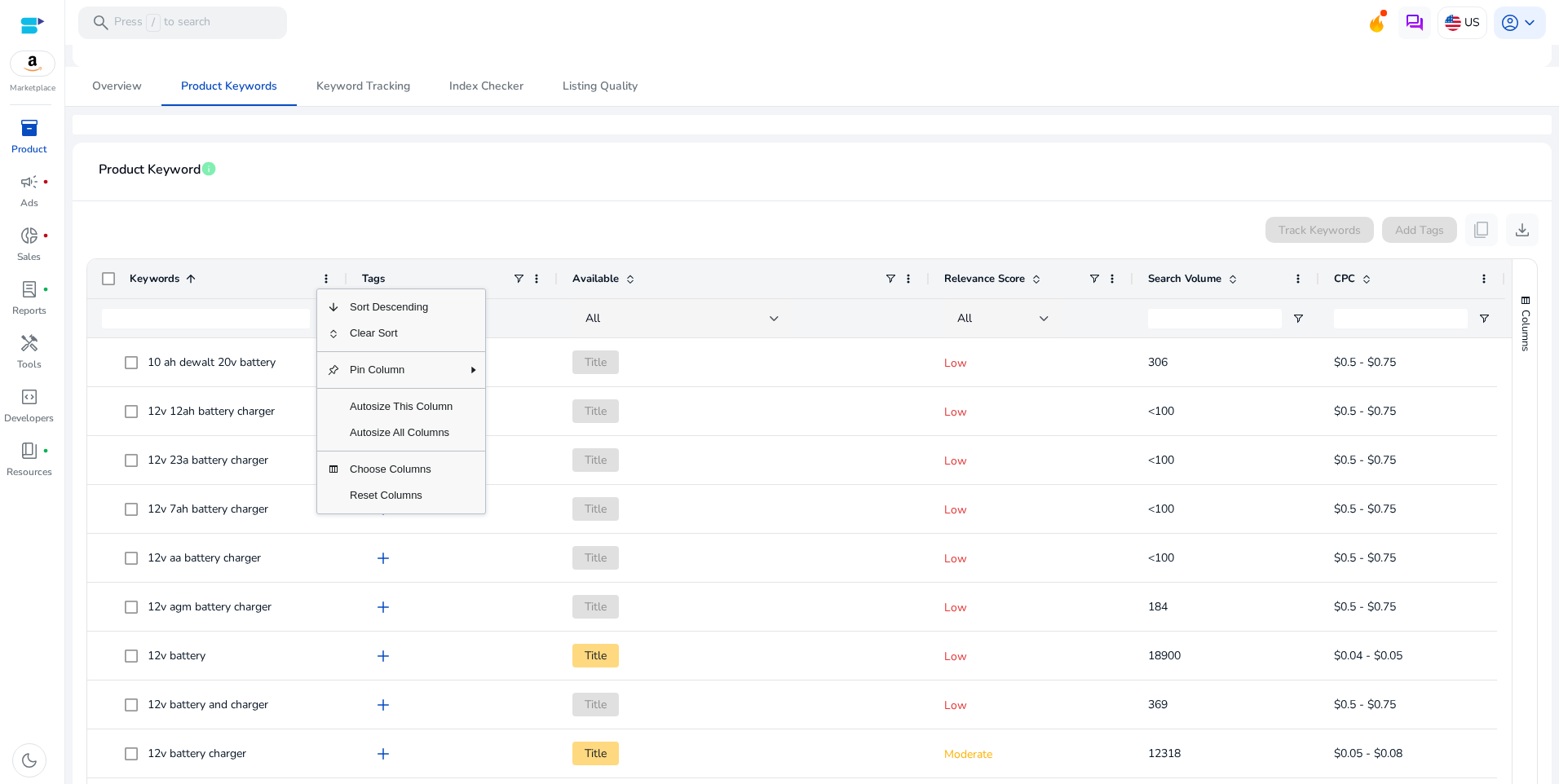
click at [526, 209] on app-product-keyword-grid "Track Keywords Add Tags content_copy download Press ENTER to sort. Press Space …" at bounding box center [812, 557] width 1453 height 711
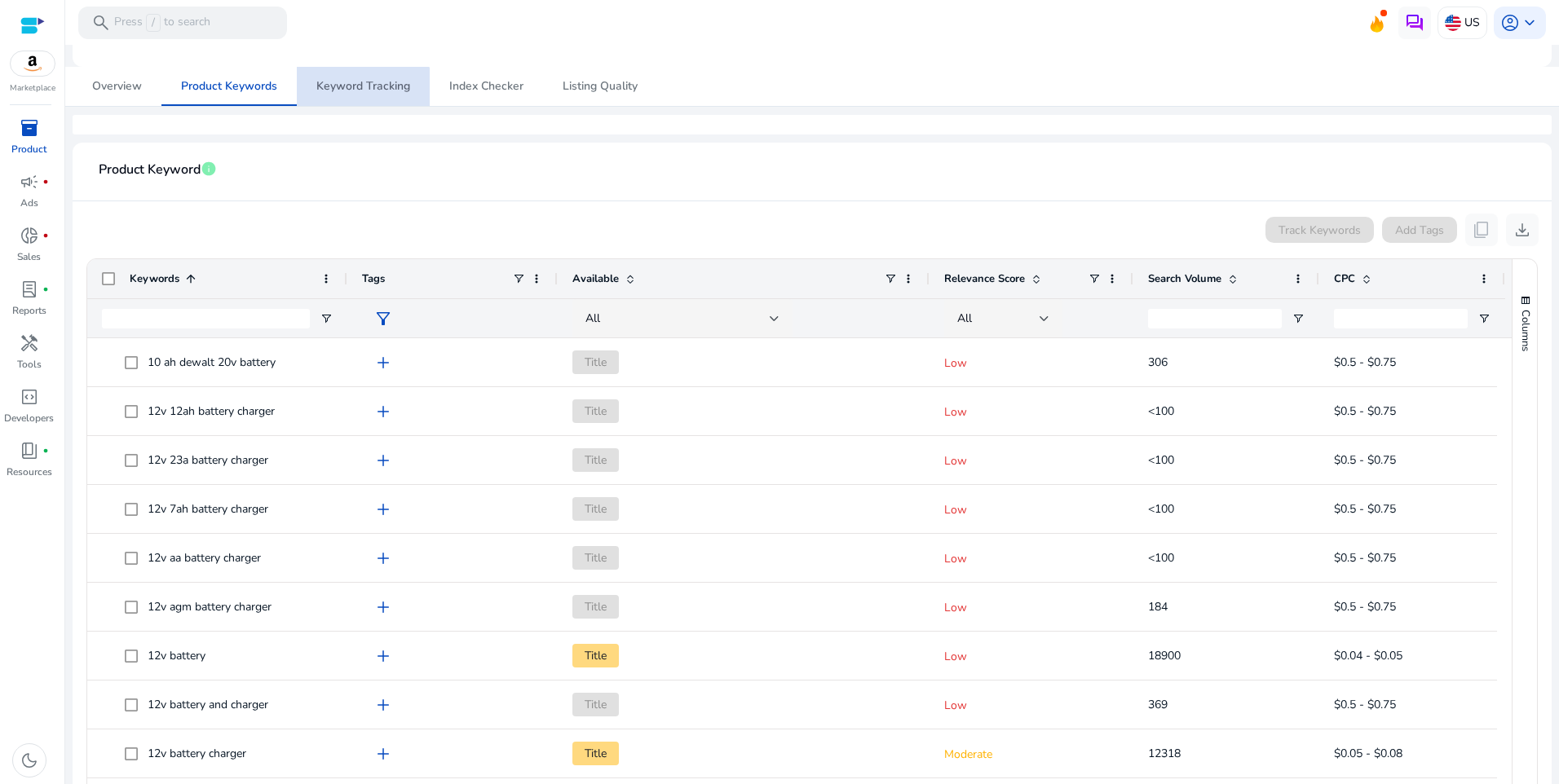
click at [357, 97] on span "Keyword Tracking" at bounding box center [363, 86] width 94 height 39
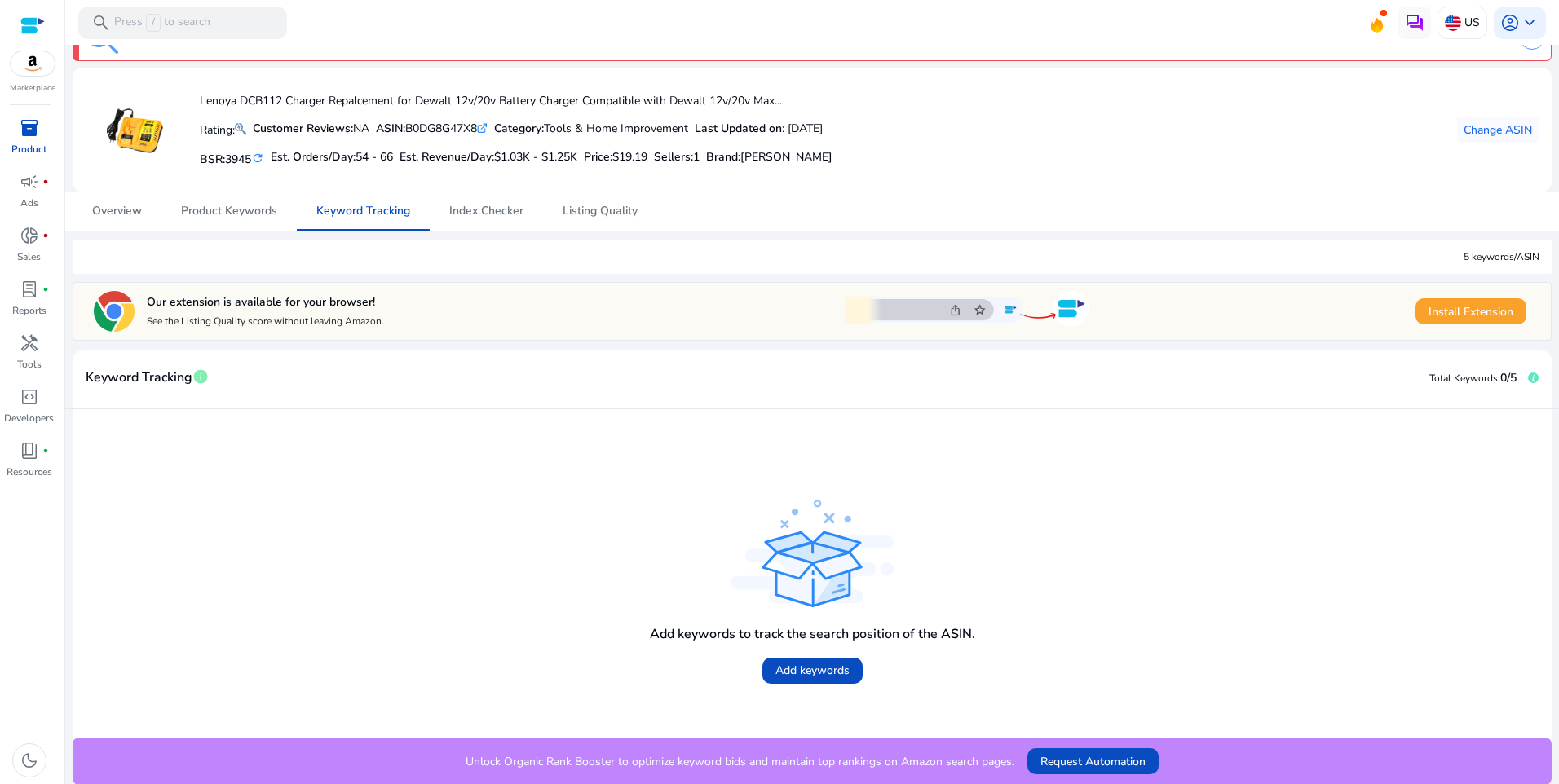
scroll to position [40, 0]
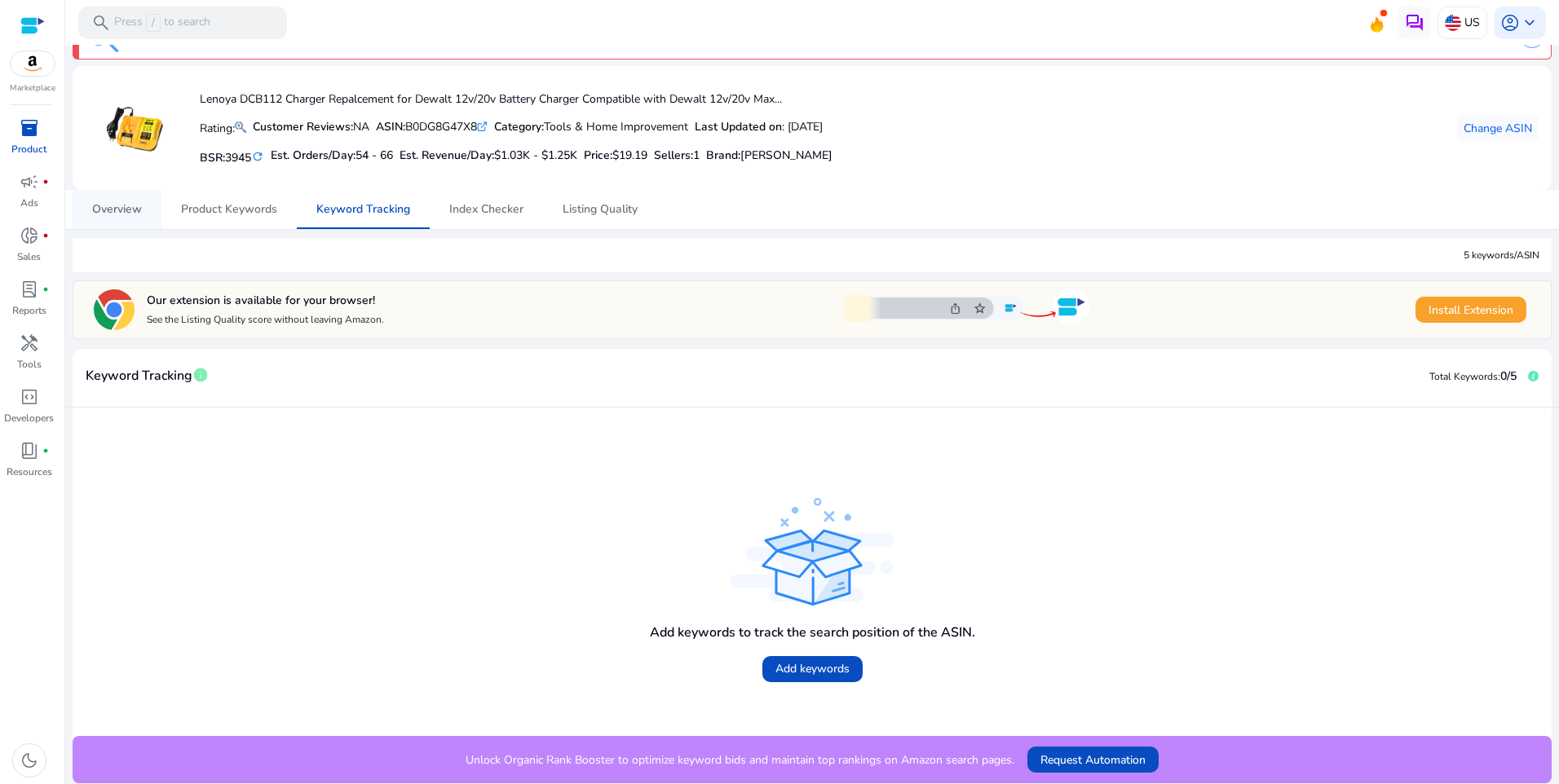
click at [134, 201] on span "Overview" at bounding box center [117, 210] width 49 height 39
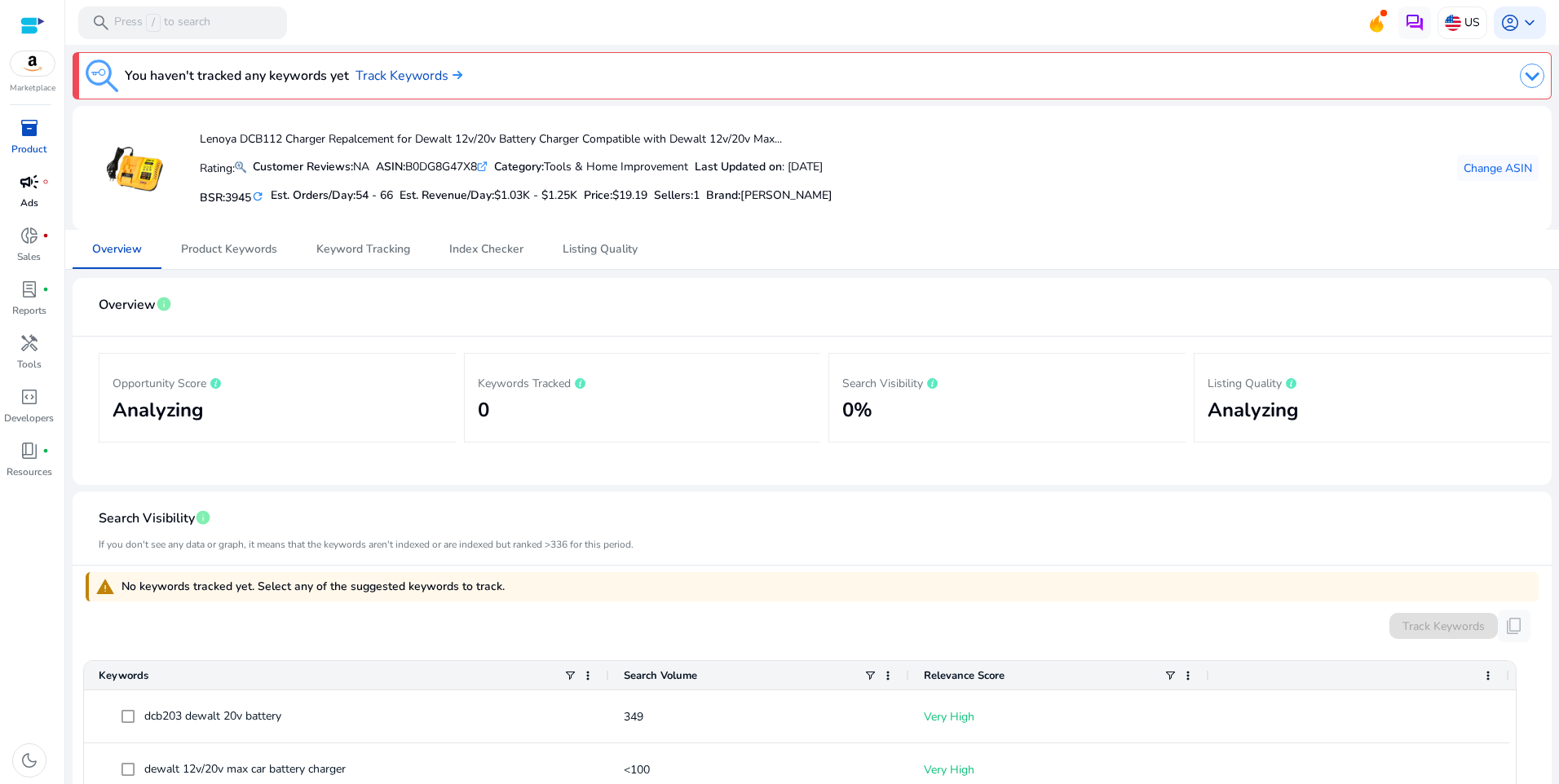
click at [29, 209] on p "Ads" at bounding box center [30, 203] width 18 height 15
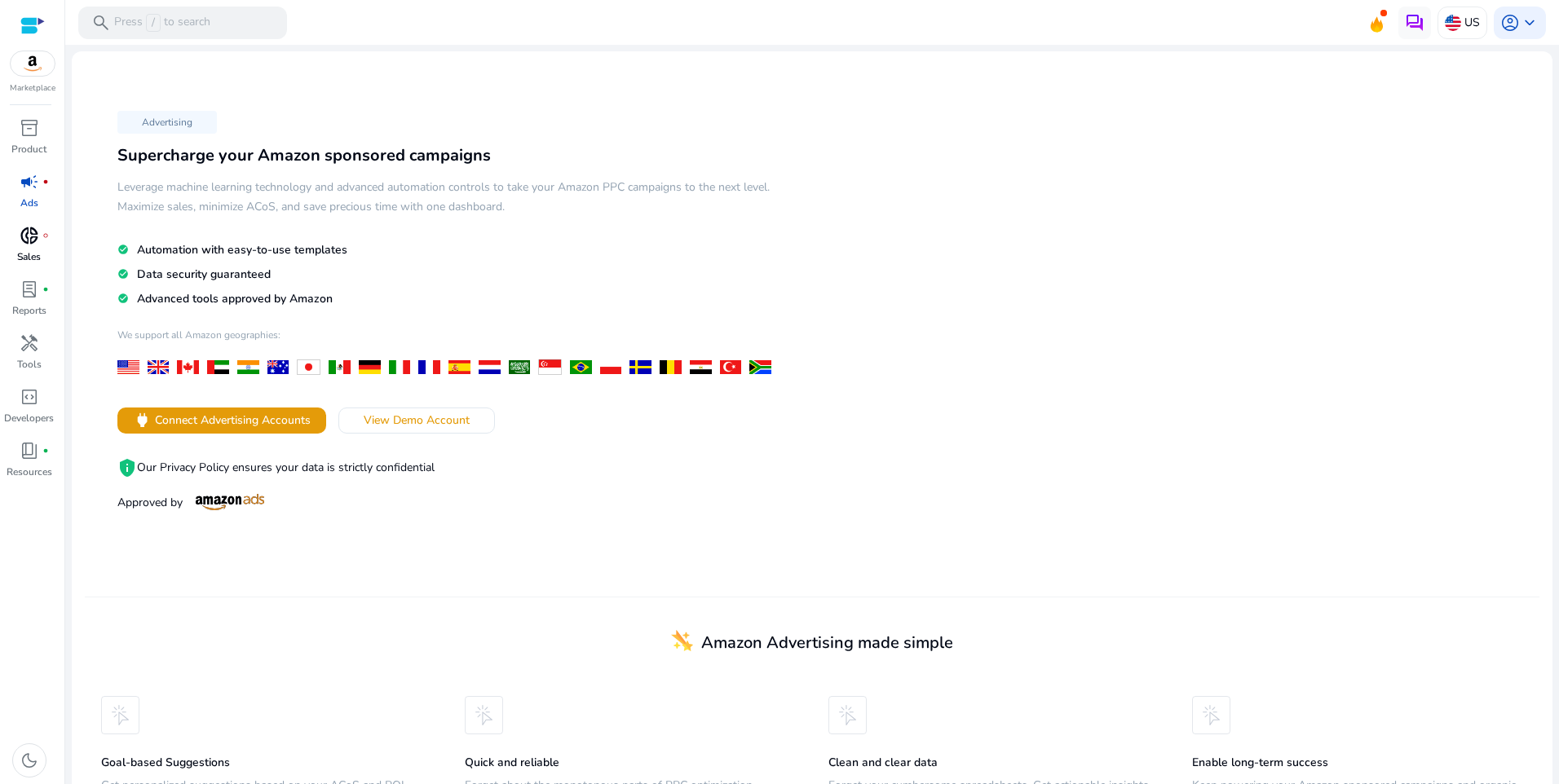
drag, startPoint x: 30, startPoint y: 210, endPoint x: 40, endPoint y: 248, distance: 39.3
drag, startPoint x: 40, startPoint y: 248, endPoint x: 26, endPoint y: 542, distance: 294.3
click at [27, 542] on div "inventory_2 Product campaign fiber_manual_record Ads donut_small fiber_manual_r…" at bounding box center [32, 449] width 64 height 669
click at [34, 355] on div "handyman" at bounding box center [29, 343] width 45 height 26
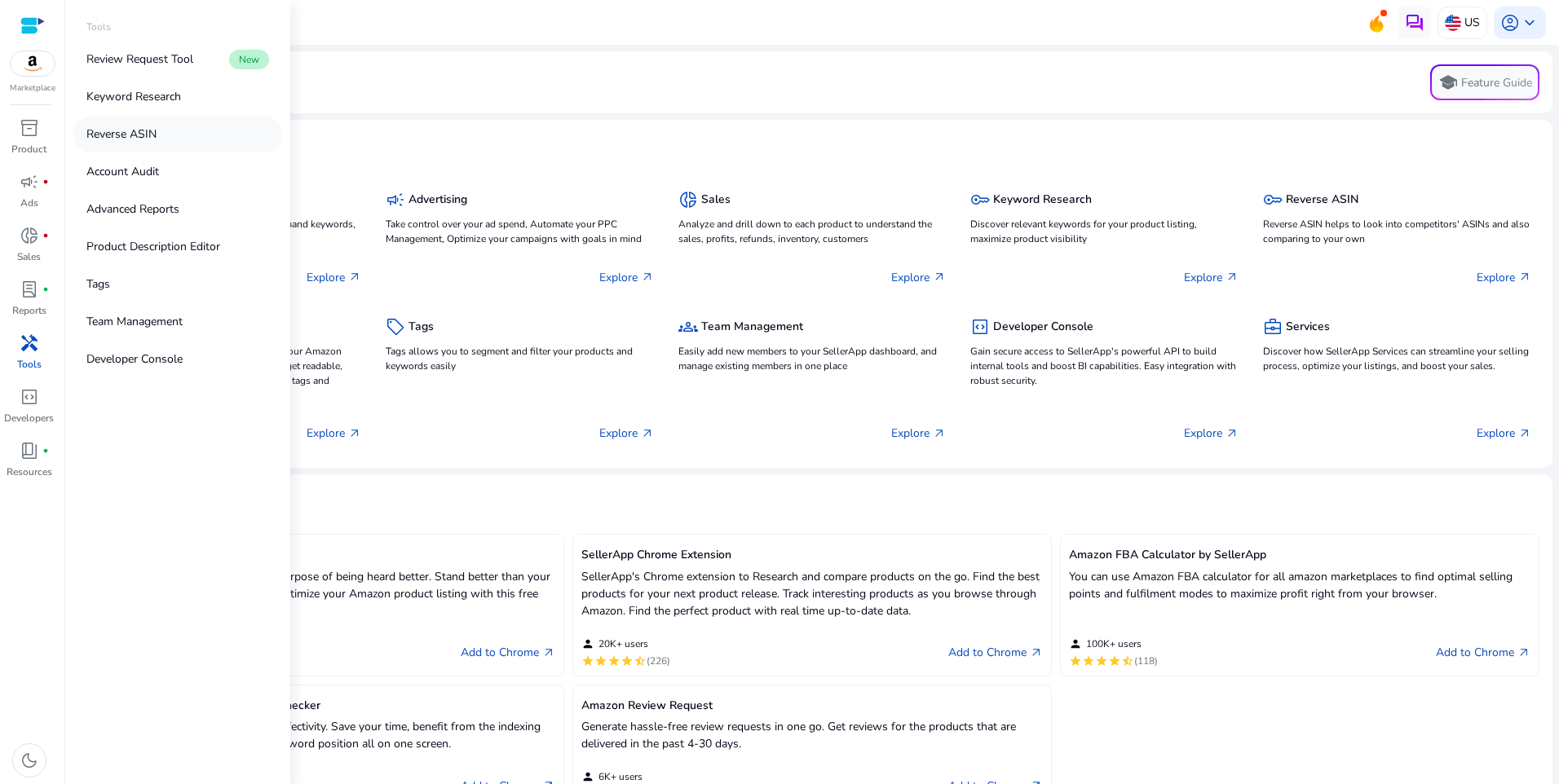
click at [185, 130] on link "Reverse ASIN" at bounding box center [178, 134] width 209 height 37
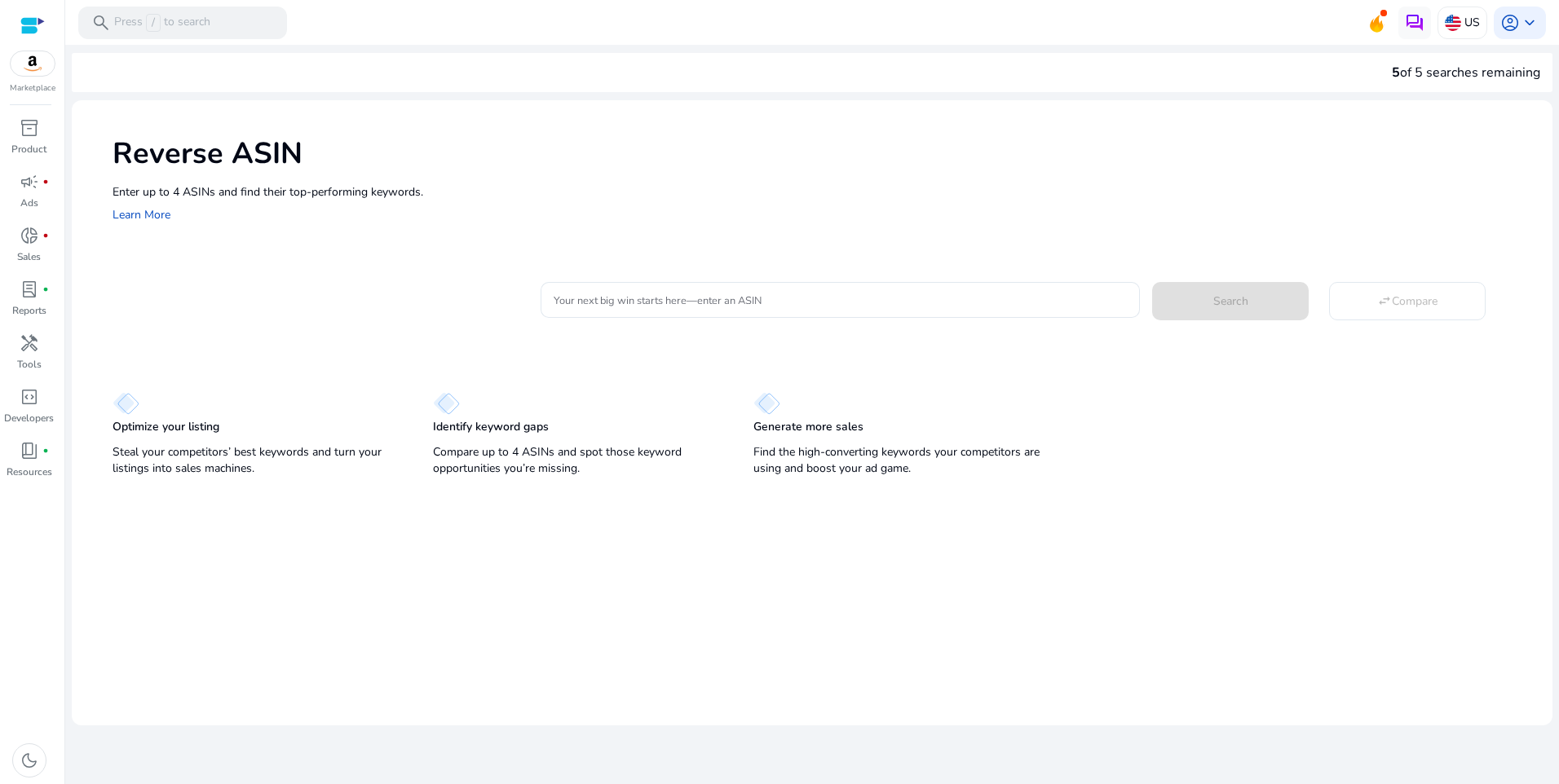
drag, startPoint x: 552, startPoint y: 215, endPoint x: 548, endPoint y: 183, distance: 32.2
click at [1497, 32] on div "account_circle keyboard_arrow_down" at bounding box center [1519, 23] width 52 height 33
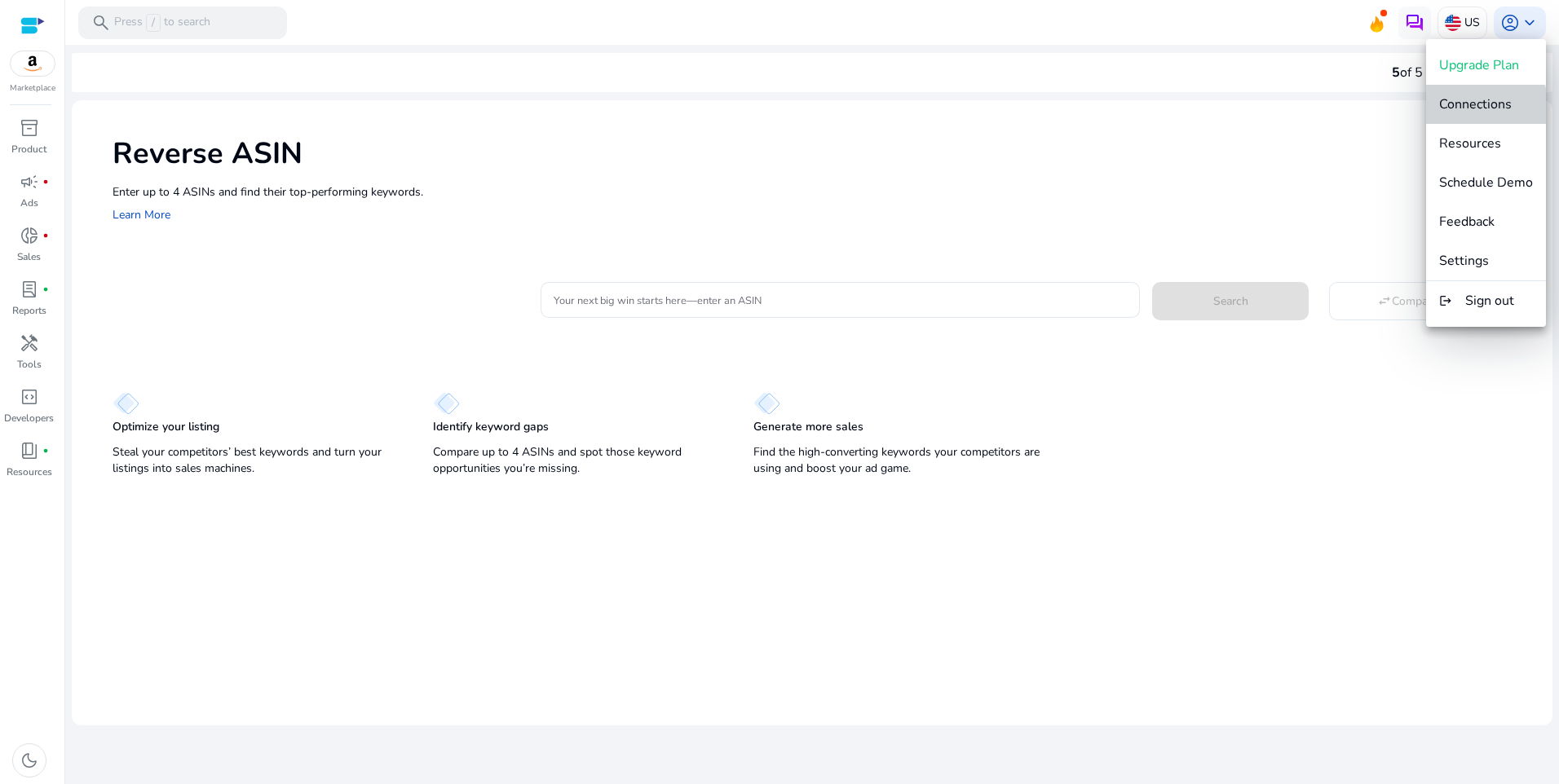
click at [1475, 116] on button "Connections" at bounding box center [1486, 104] width 120 height 39
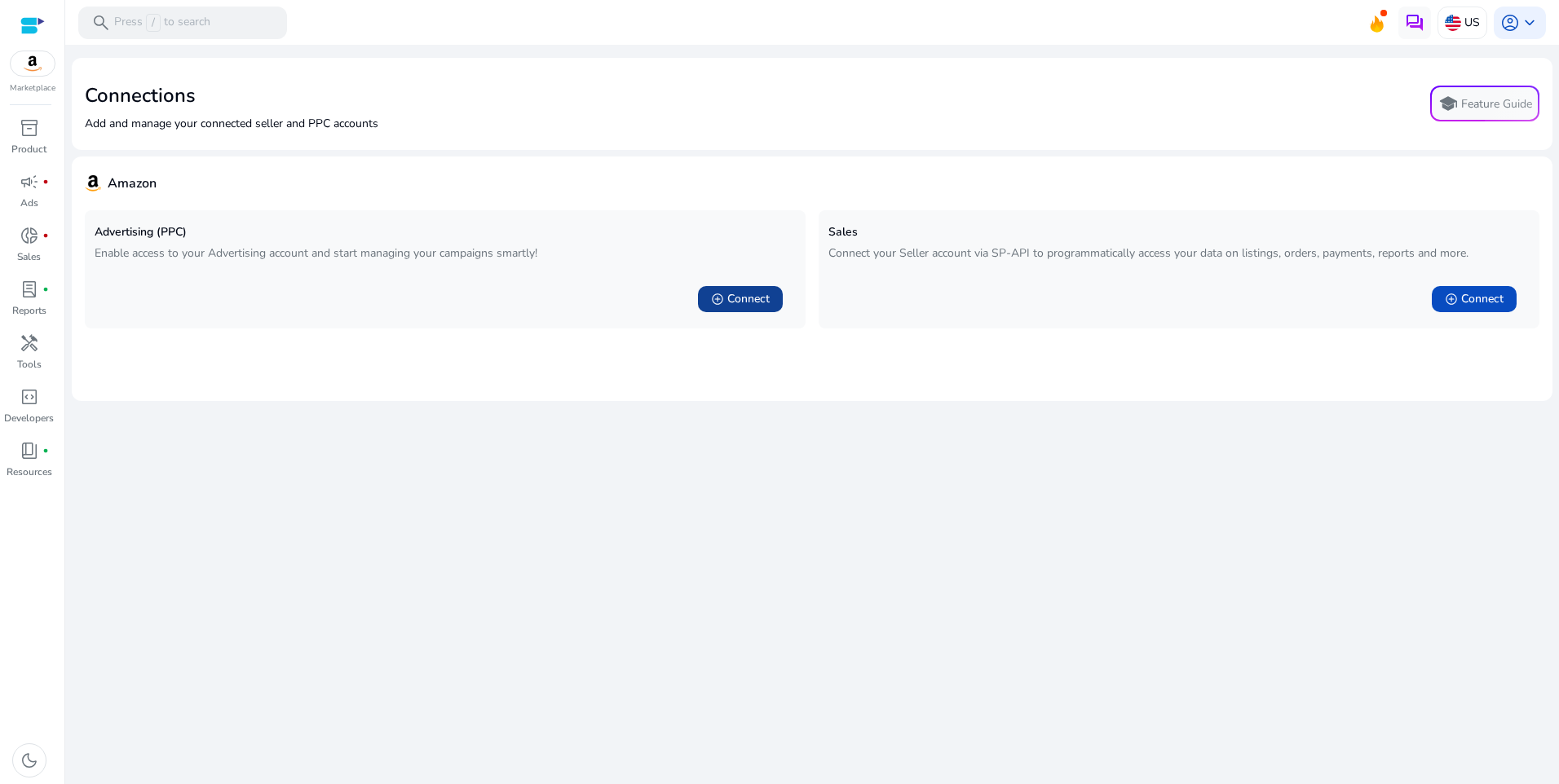
click at [712, 298] on span "add_circle" at bounding box center [718, 299] width 13 height 13
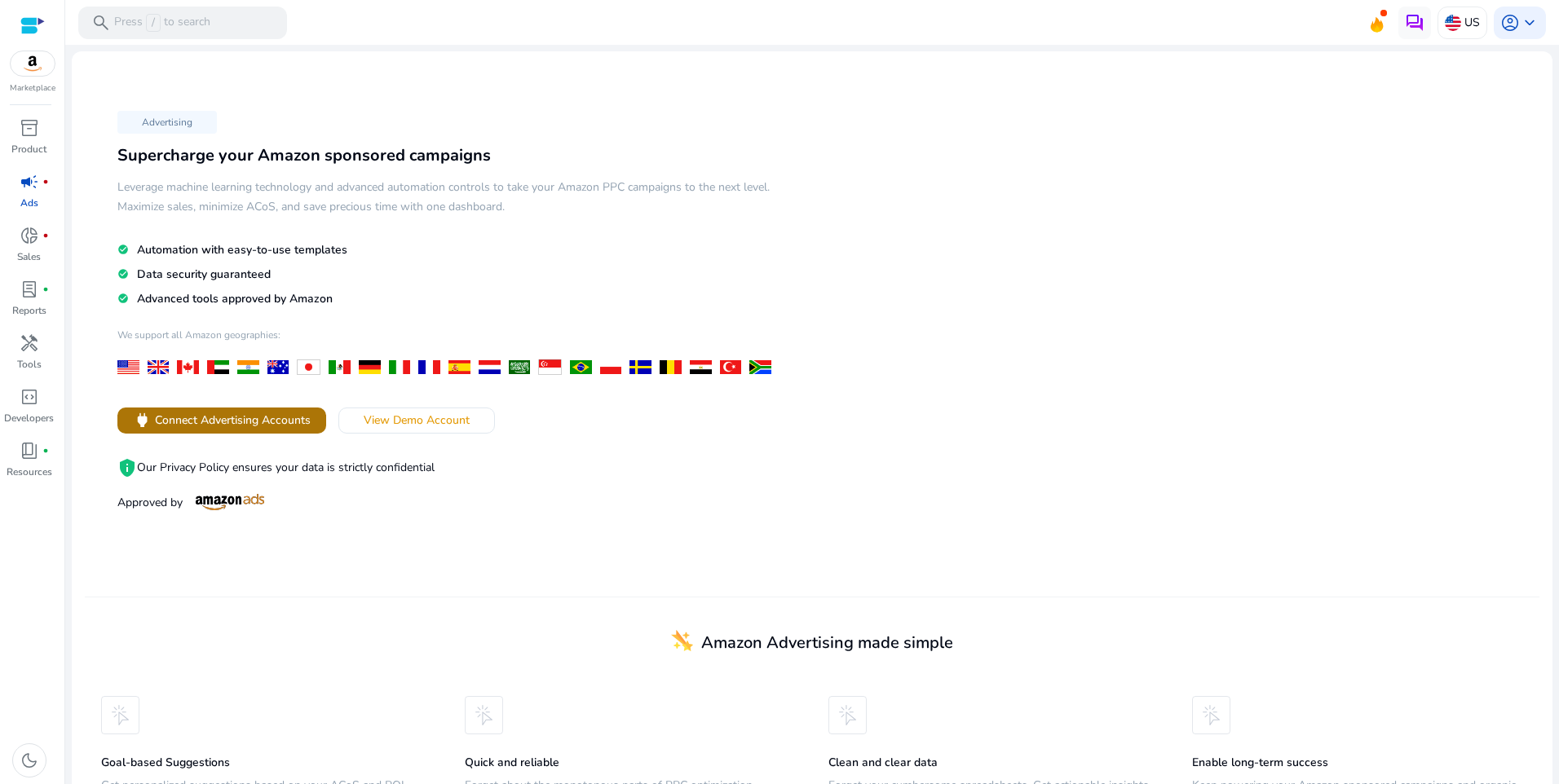
click at [241, 434] on span at bounding box center [222, 420] width 209 height 39
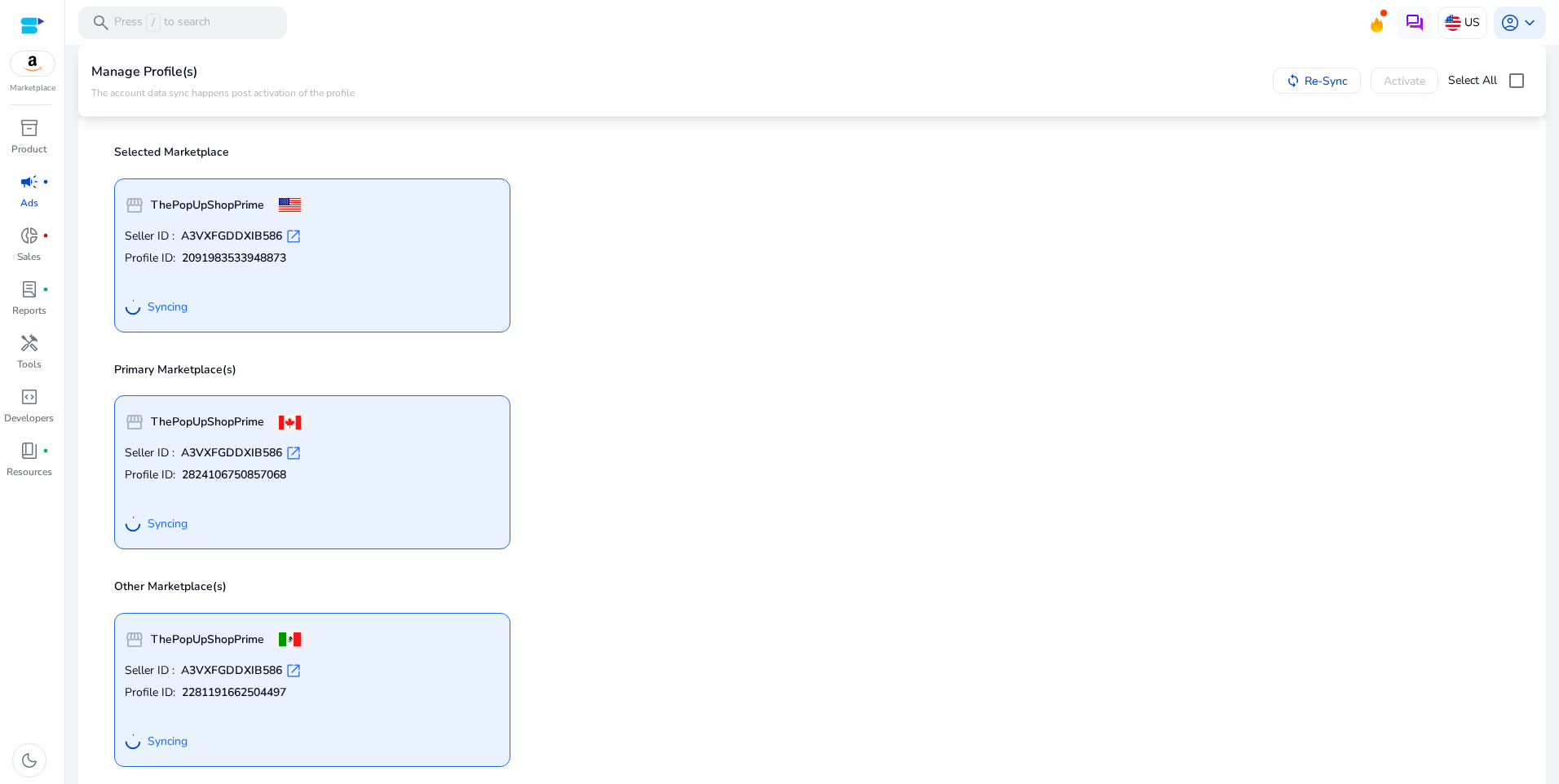
scroll to position [122, 0]
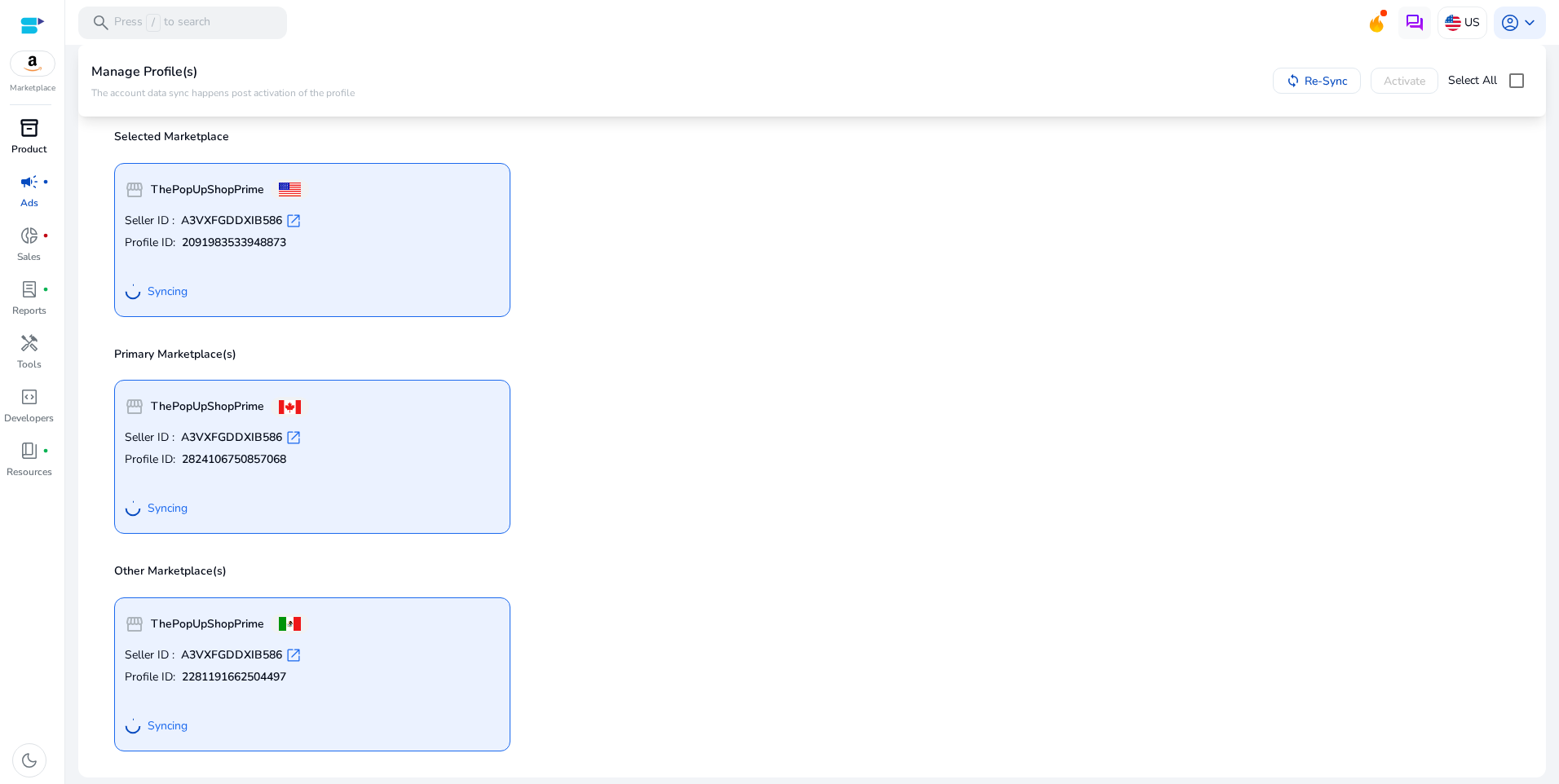
click at [16, 138] on div "inventory_2" at bounding box center [29, 128] width 45 height 26
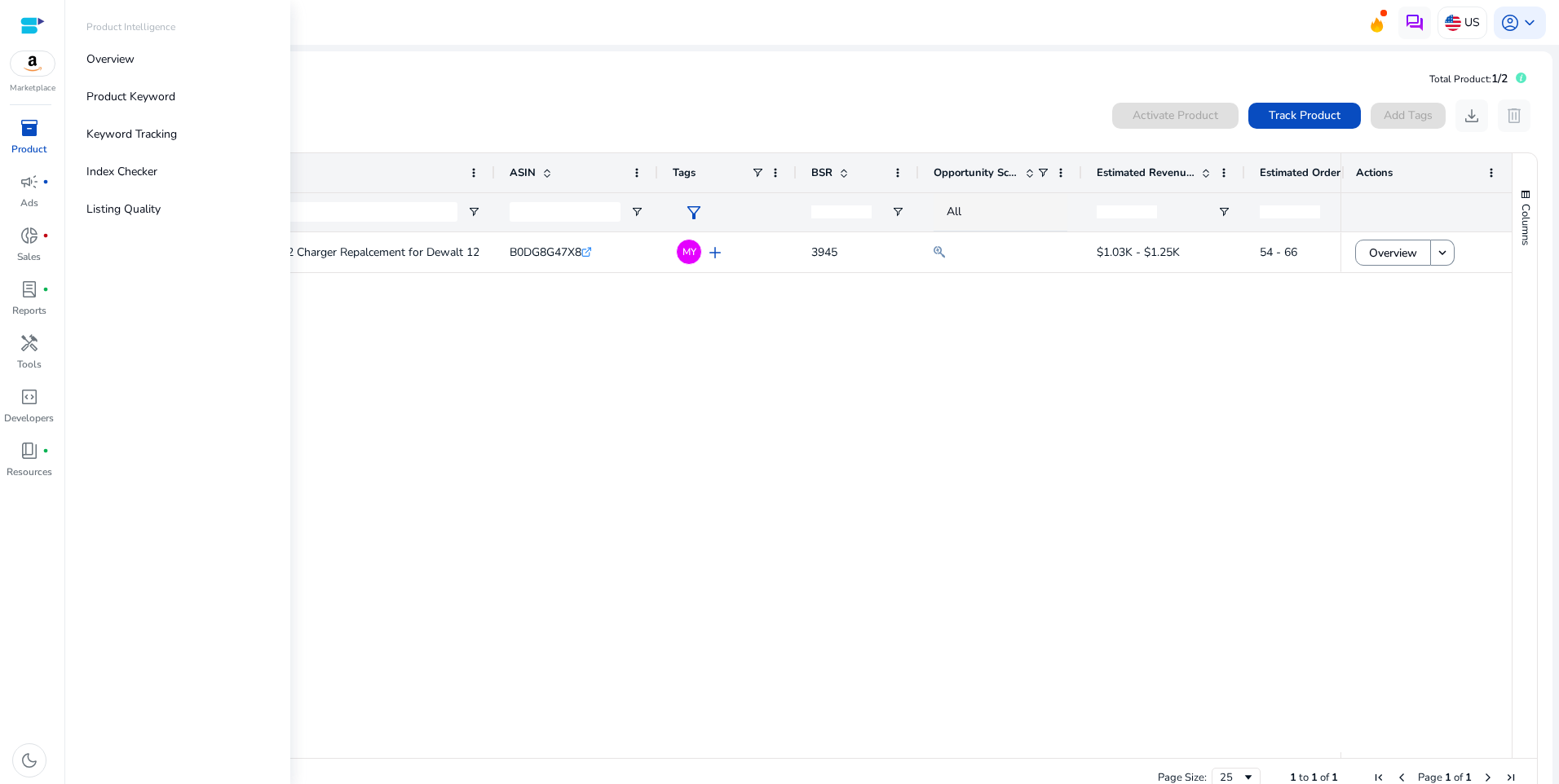
click at [32, 139] on div "inventory_2" at bounding box center [29, 128] width 45 height 26
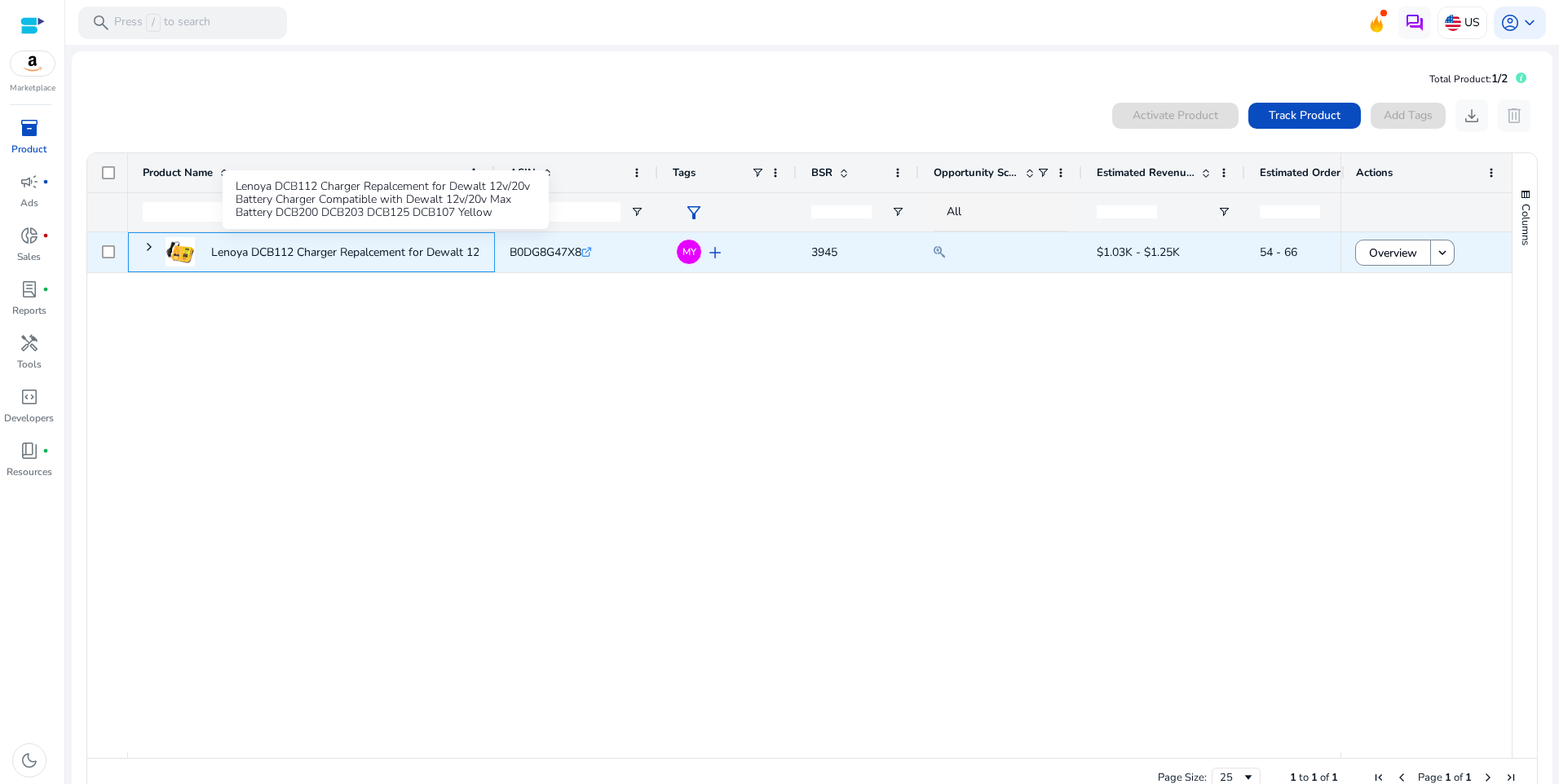
click at [234, 262] on p "Lenoya DCB112 Charger Repalcement for Dewalt 12v/20v Battery..." at bounding box center [383, 252] width 342 height 34
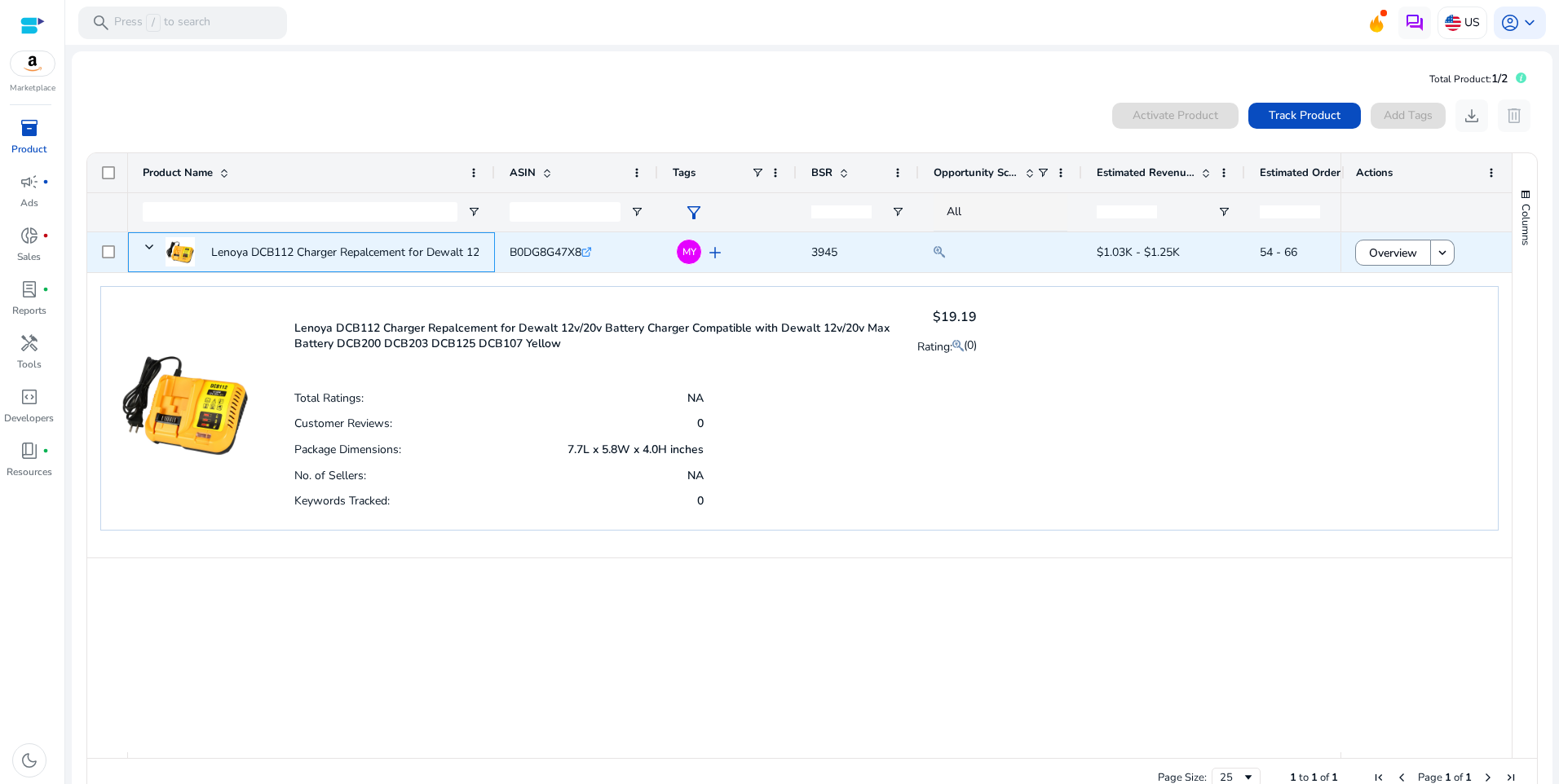
click at [214, 244] on p "Lenoya DCB112 Charger Repalcement for Dewalt 12v/20v Battery..." at bounding box center [383, 252] width 342 height 34
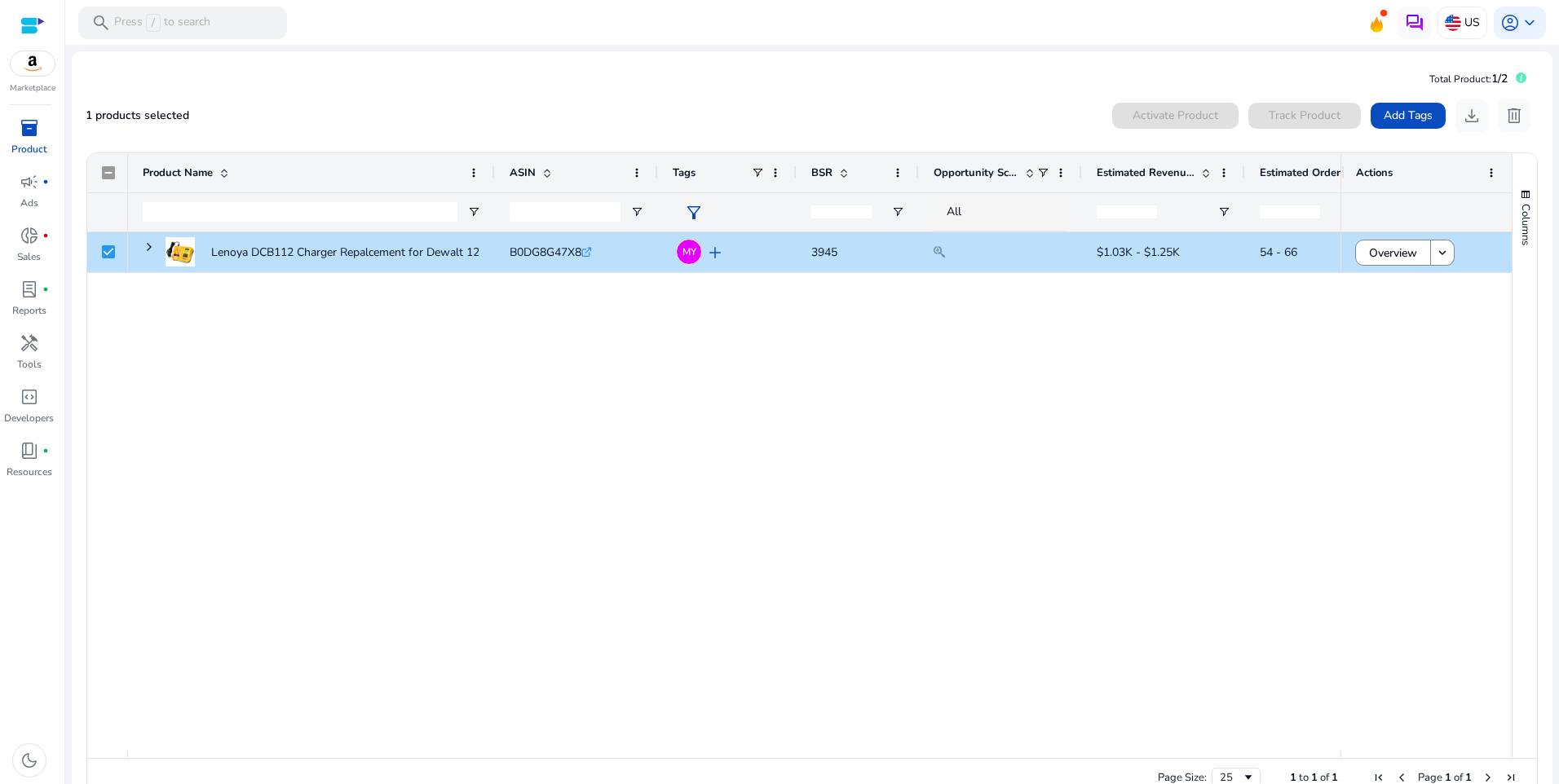
click at [1212, 355] on div "Lenoya DCB112 Charger Repalcement for Dewalt 12v/20v Battery... B0DG8G47X8 .st0…" at bounding box center [734, 492] width 1212 height 520
click at [1212, 354] on div "Lenoya DCB112 Charger Repalcement for Dewalt 12v/20v Battery... B0DG8G47X8 .st0…" at bounding box center [734, 492] width 1212 height 520
click at [1212, 353] on div "Lenoya DCB112 Charger Repalcement for Dewalt 12v/20v Battery... B0DG8G47X8 .st0…" at bounding box center [734, 492] width 1212 height 520
click at [1212, 350] on div "Lenoya DCB112 Charger Repalcement for Dewalt 12v/20v Battery... B0DG8G47X8 .st0…" at bounding box center [734, 492] width 1212 height 520
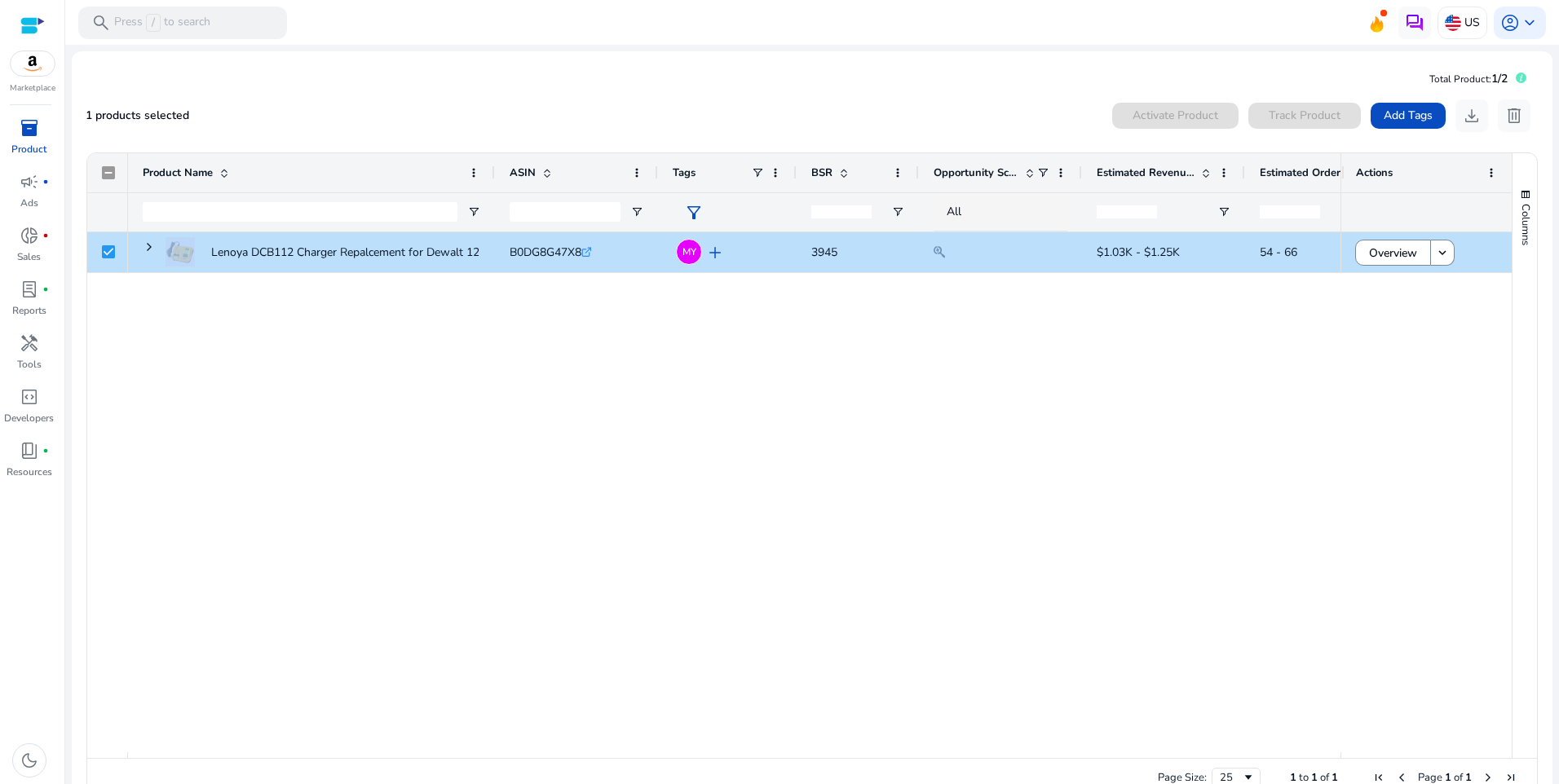
click at [1212, 348] on div "Lenoya DCB112 Charger Repalcement for Dewalt 12v/20v Battery... B0DG8G47X8 .st0…" at bounding box center [734, 492] width 1212 height 520
drag, startPoint x: 1212, startPoint y: 346, endPoint x: 1198, endPoint y: 334, distance: 18.4
click at [1212, 346] on div "Lenoya DCB112 Charger Repalcement for Dewalt 12v/20v Battery... B0DG8G47X8 .st0…" at bounding box center [734, 492] width 1212 height 520
click at [643, 132] on div "1 products selected Activate Product Track Product Add Tags download delete Pre…" at bounding box center [812, 452] width 1453 height 707
click at [537, 168] on span at bounding box center [545, 173] width 18 height 13
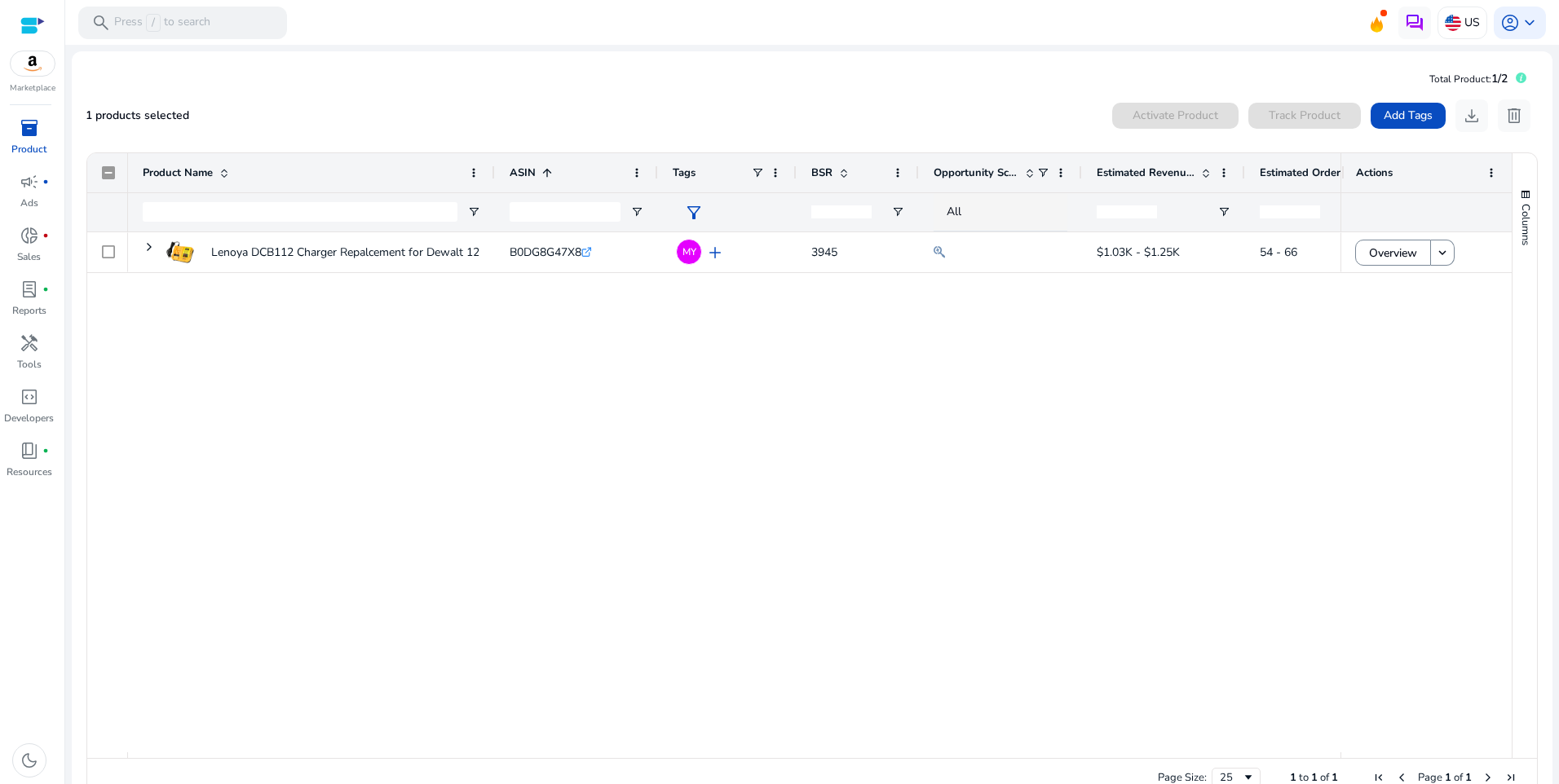
click at [539, 168] on span at bounding box center [545, 173] width 18 height 13
click at [555, 204] on input "ASIN Filter Input" at bounding box center [565, 212] width 111 height 20
click at [599, 314] on div "Lenoya DCB112 Charger Repalcement for Dewalt 12v/20v Battery... B0DG8G47X8 .st0…" at bounding box center [734, 492] width 1212 height 520
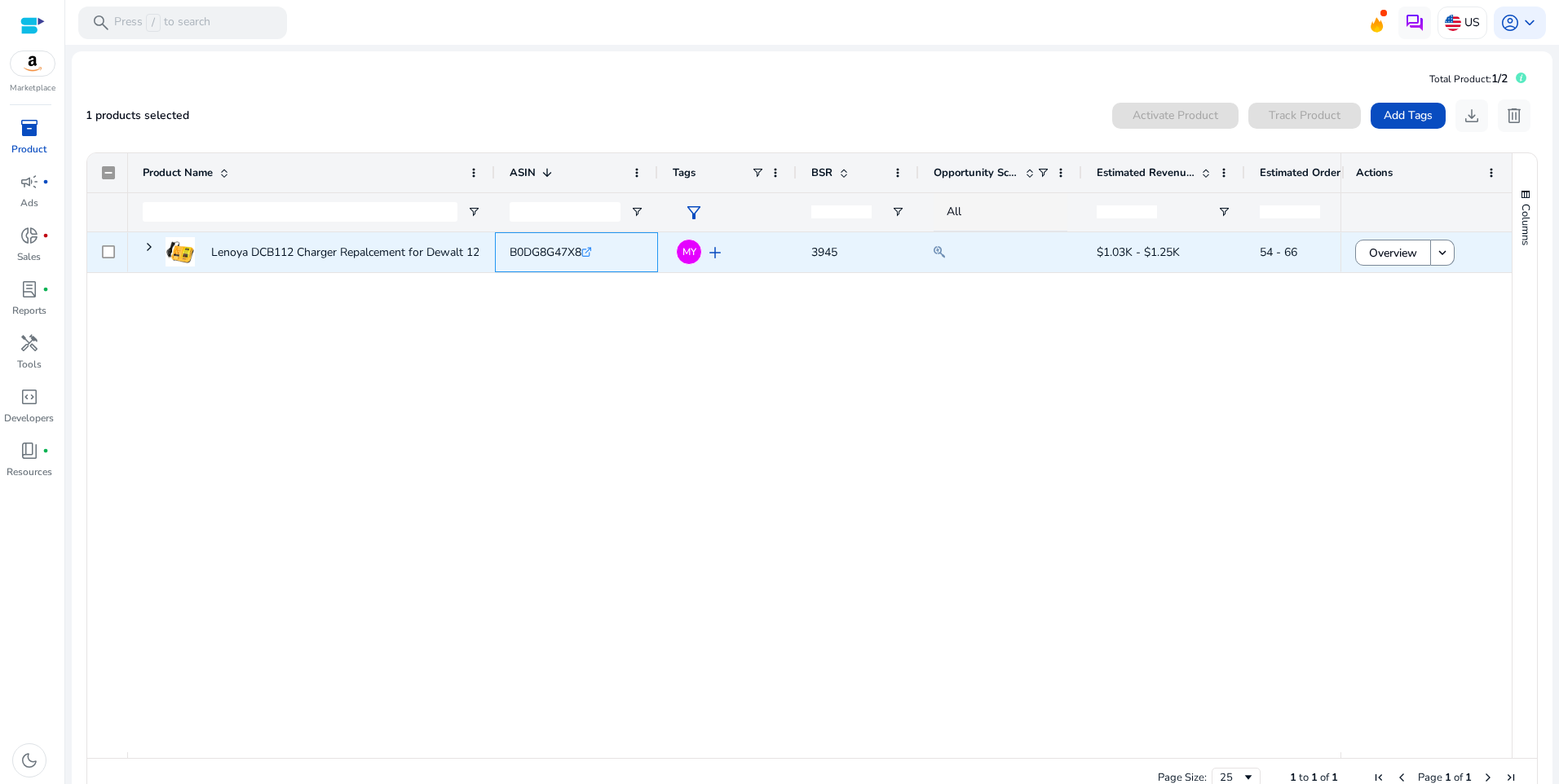
drag, startPoint x: 505, startPoint y: 249, endPoint x: 589, endPoint y: 253, distance: 84.1
click at [589, 253] on div "B0DG8G47X8 .st0{fill:#2c8af8}" at bounding box center [576, 252] width 163 height 40
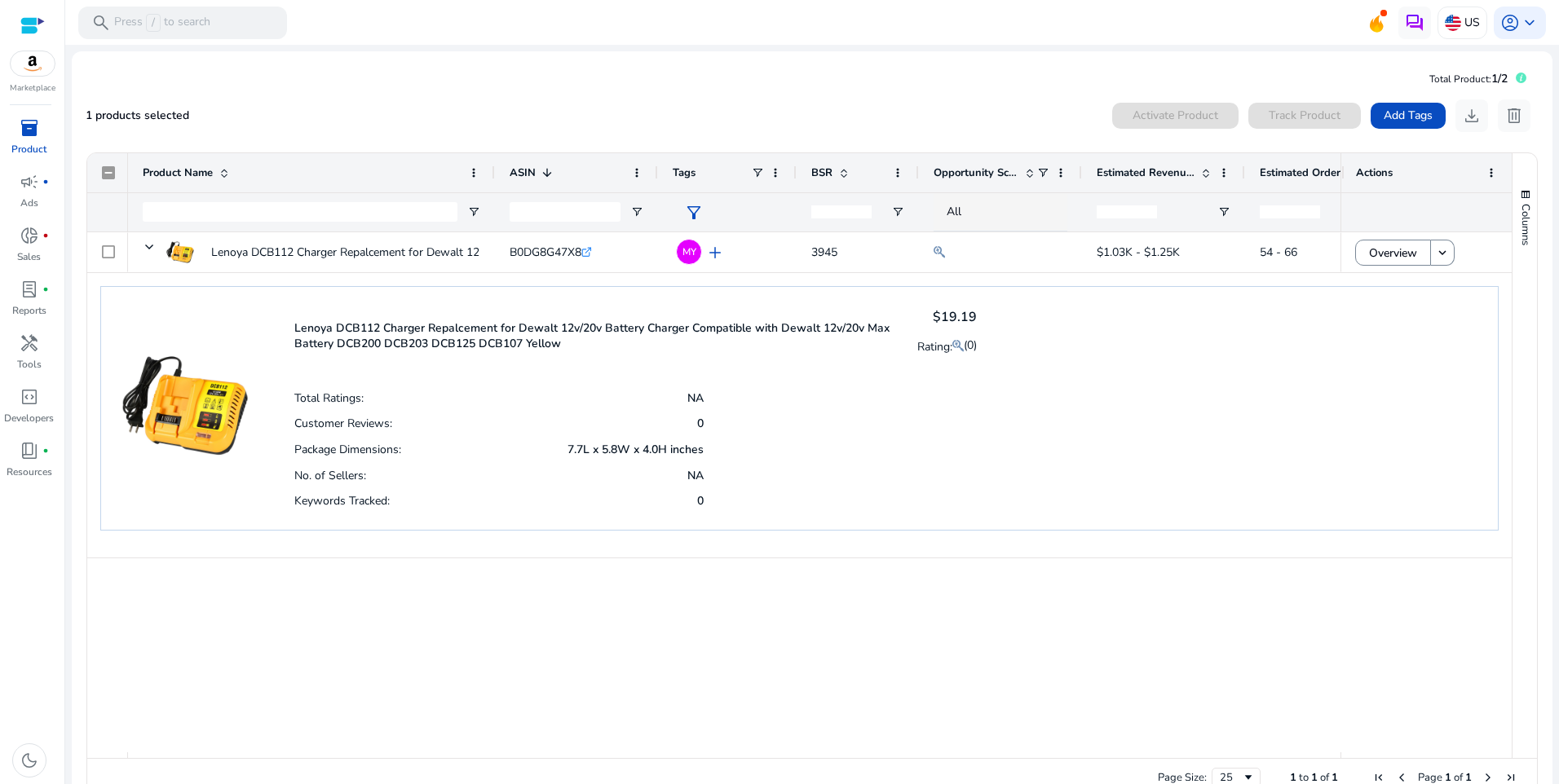
click at [59, 58] on div "Marketplace" at bounding box center [32, 47] width 64 height 95
click at [39, 60] on img at bounding box center [32, 63] width 44 height 25
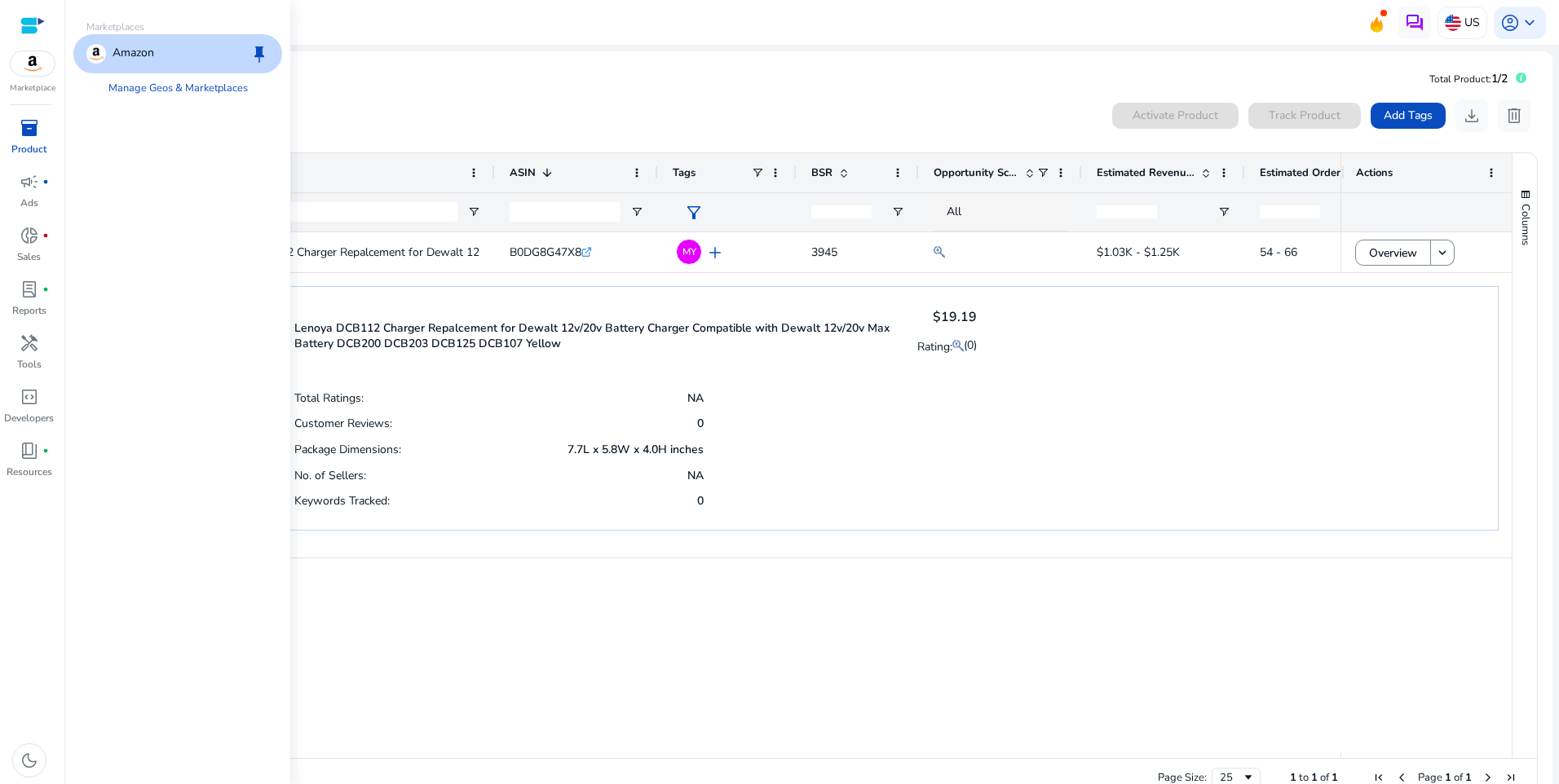
click at [136, 46] on p "Amazon" at bounding box center [133, 53] width 42 height 20
